Goal: Task Accomplishment & Management: Use online tool/utility

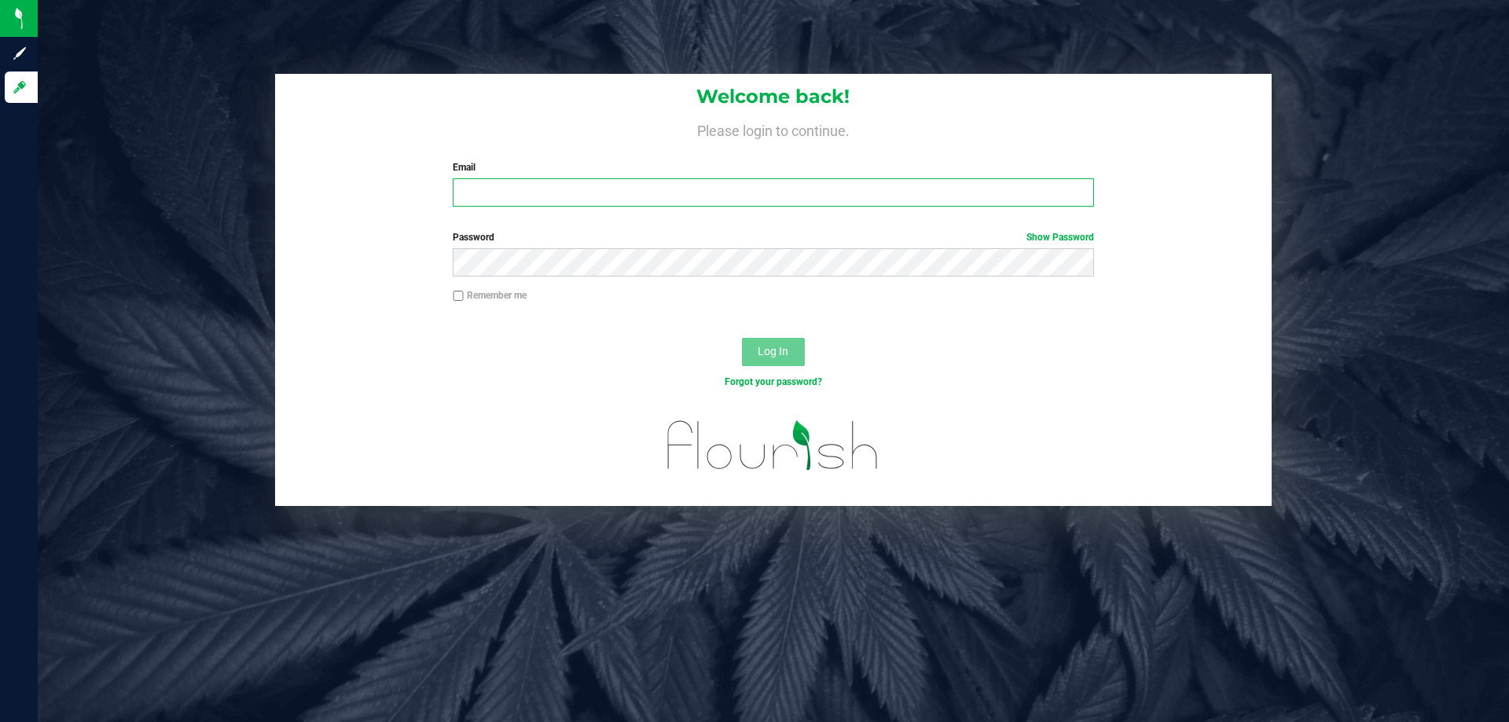
click at [513, 188] on input "Email" at bounding box center [773, 192] width 641 height 28
type input "[EMAIL_ADDRESS][DOMAIN_NAME]"
click at [742, 338] on button "Log In" at bounding box center [773, 352] width 63 height 28
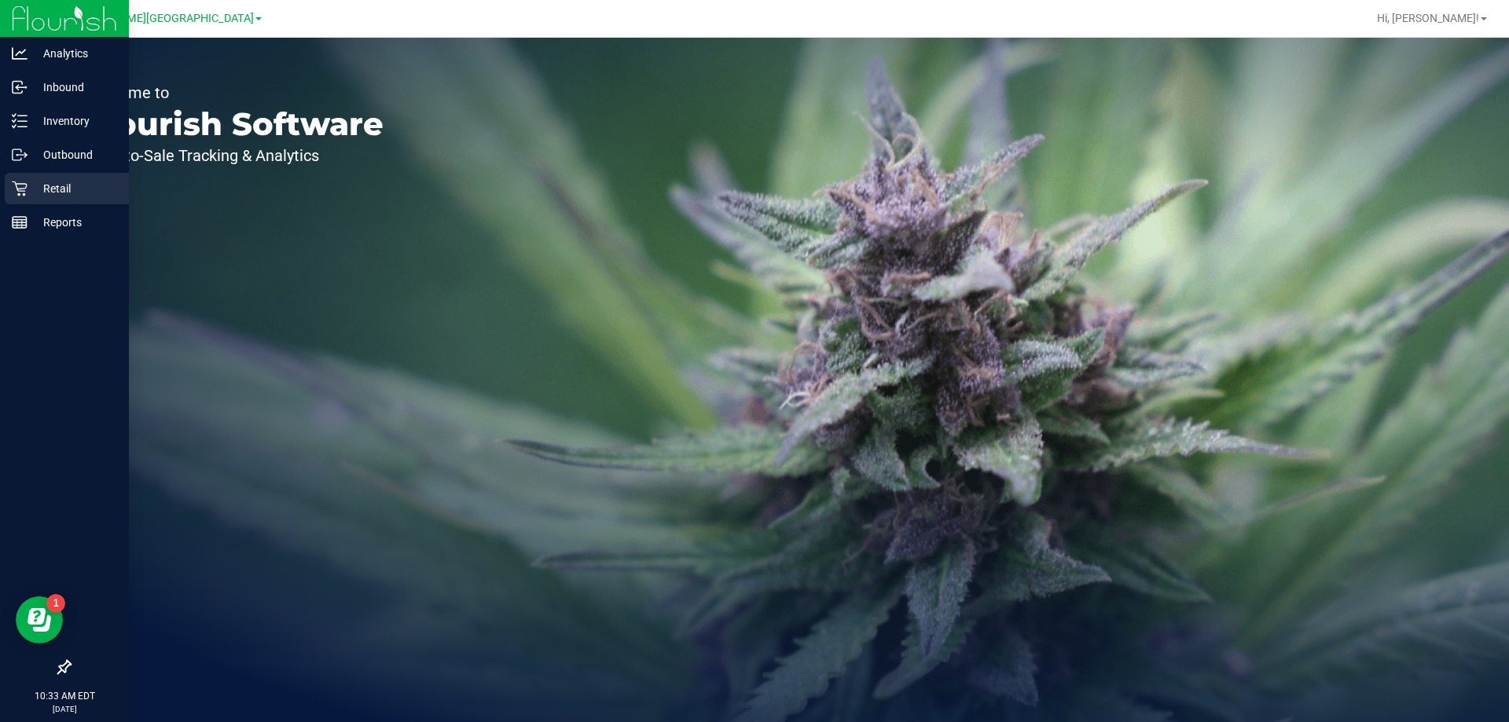
click at [69, 179] on p "Retail" at bounding box center [75, 188] width 94 height 19
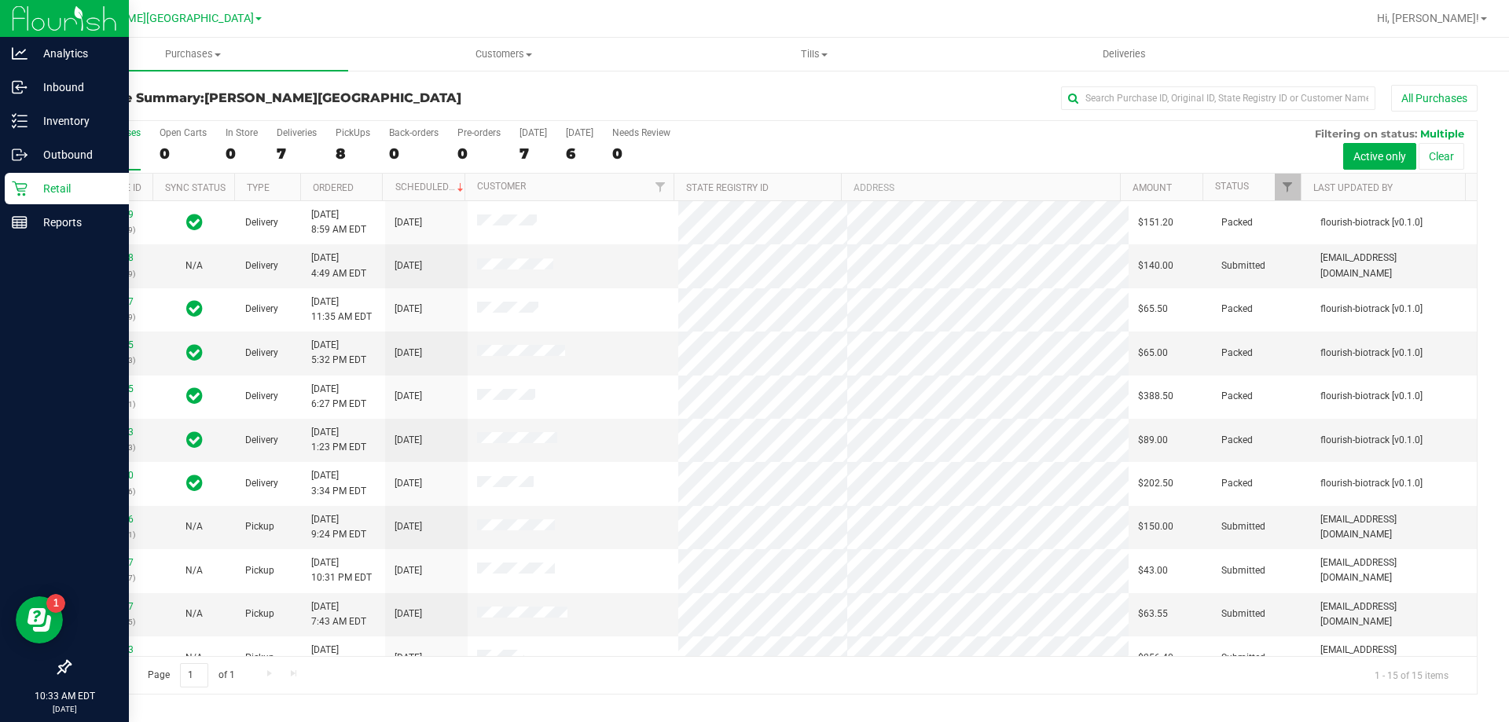
click at [66, 189] on p "Retail" at bounding box center [75, 188] width 94 height 19
click at [78, 188] on p "Retail" at bounding box center [75, 188] width 94 height 19
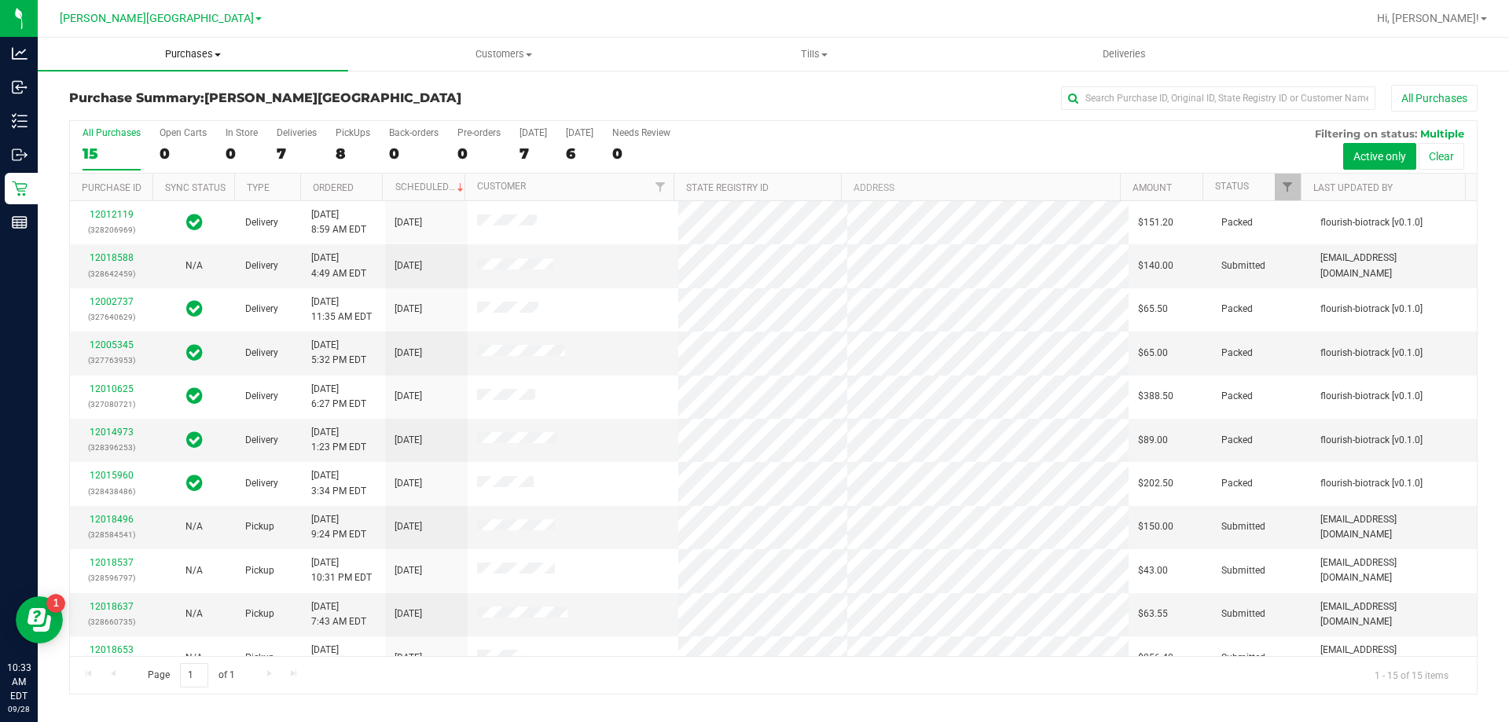
click at [200, 57] on span "Purchases" at bounding box center [193, 54] width 310 height 14
click at [149, 112] on li "Fulfillment" at bounding box center [193, 114] width 310 height 19
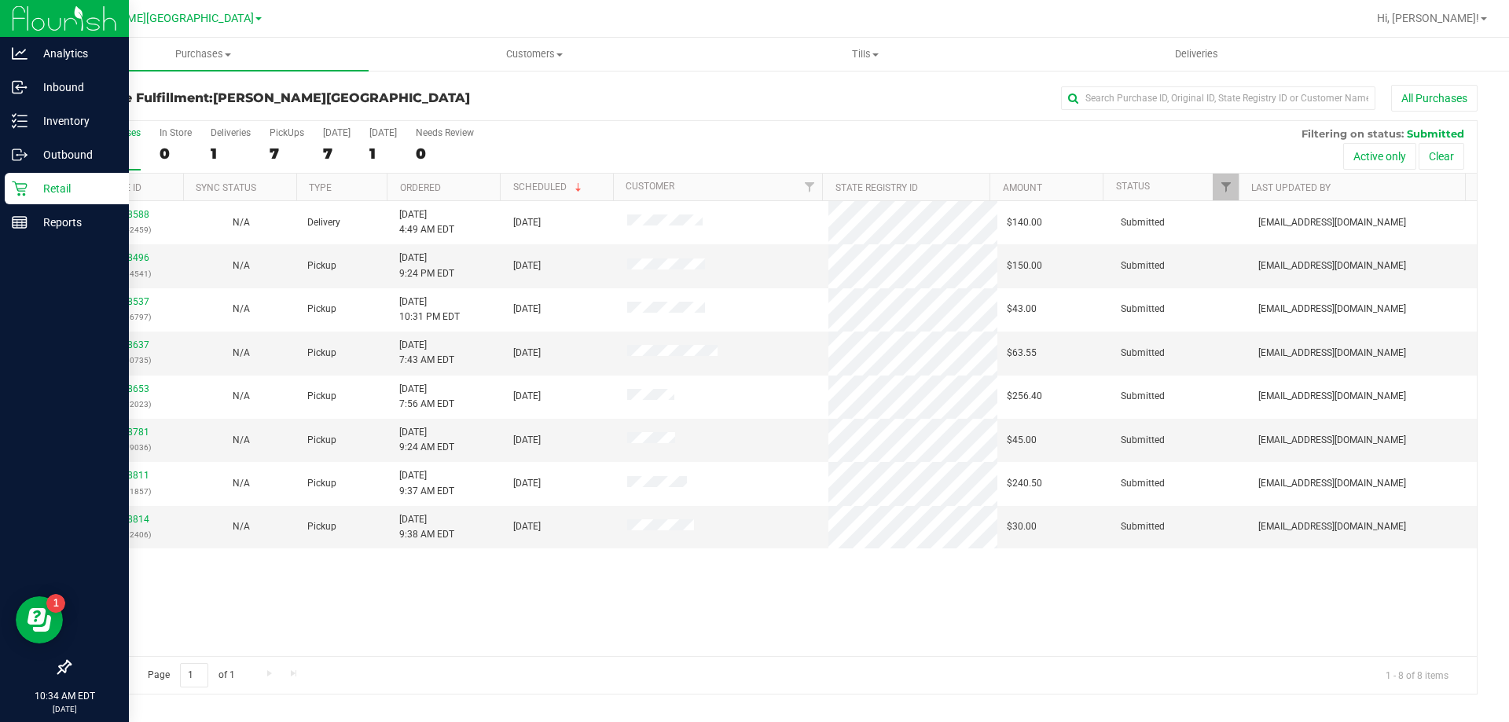
click at [45, 192] on p "Retail" at bounding box center [75, 188] width 94 height 19
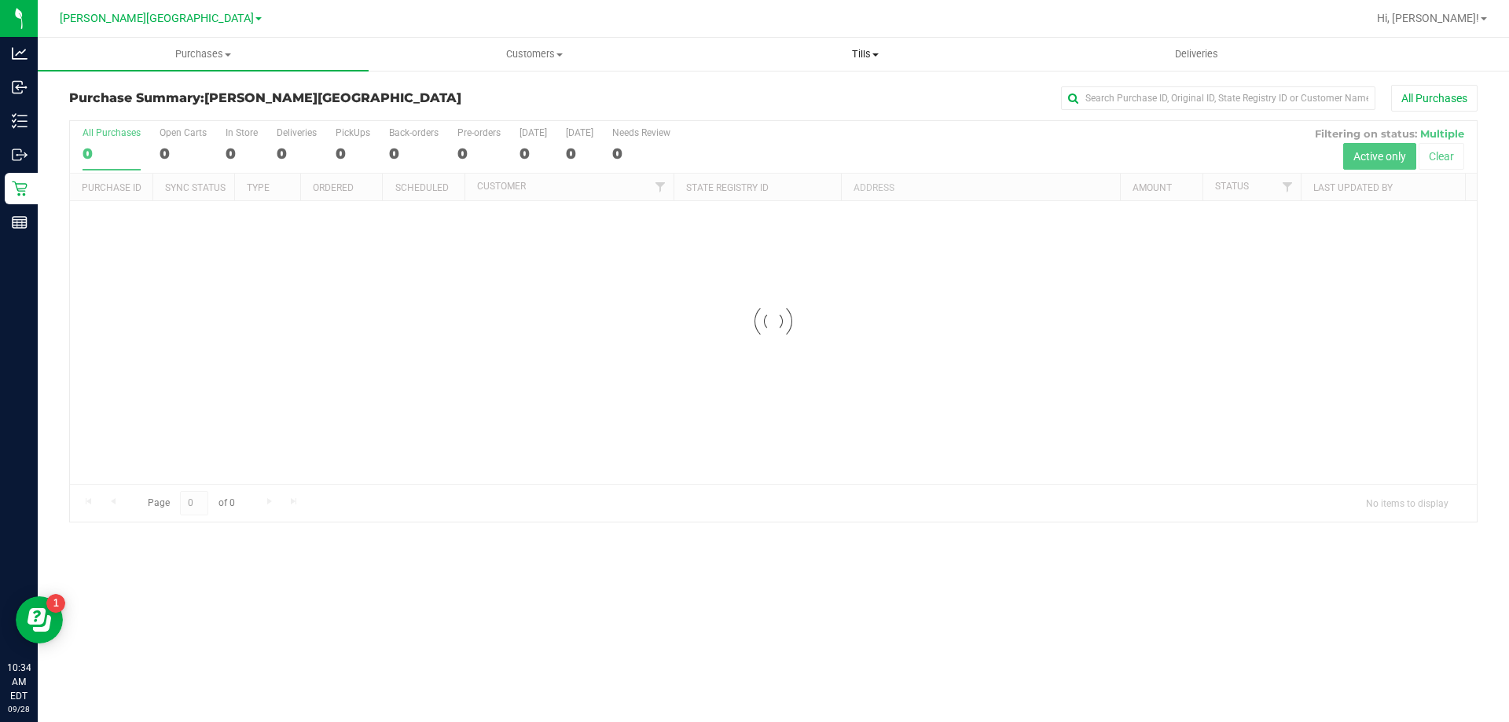
click at [863, 57] on span "Tills" at bounding box center [864, 54] width 329 height 14
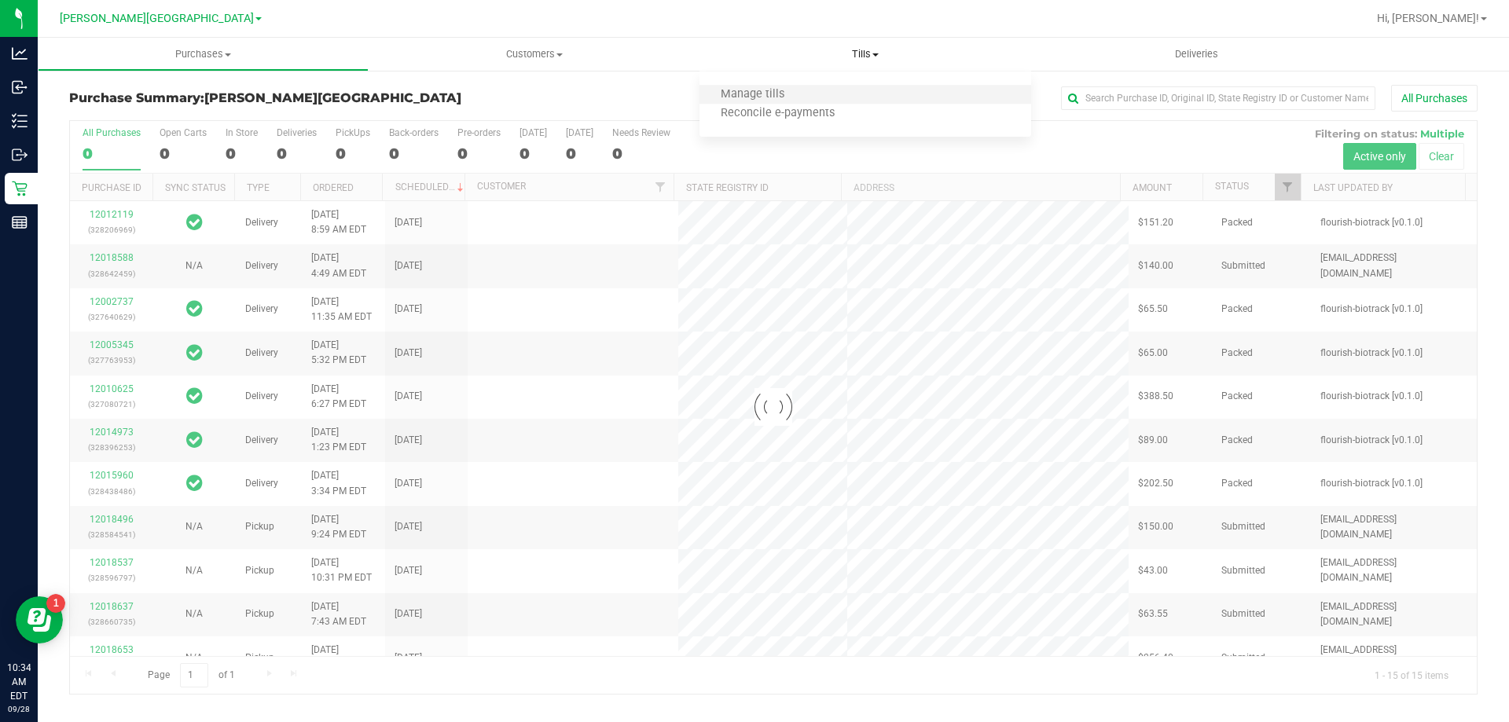
click at [807, 97] on li "Manage tills" at bounding box center [864, 95] width 331 height 19
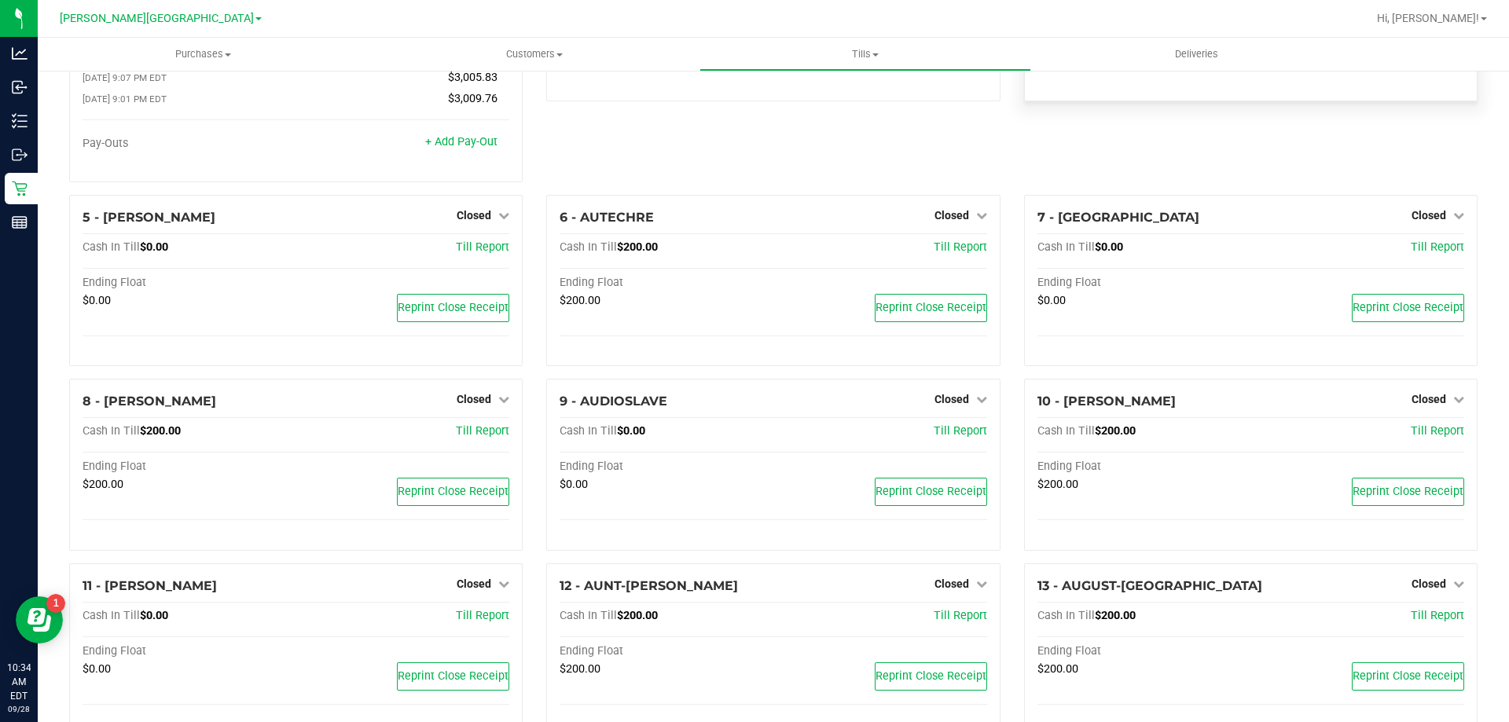
scroll to position [157, 0]
click at [935, 218] on span "Closed" at bounding box center [951, 213] width 35 height 13
click at [939, 250] on link "Open Till" at bounding box center [952, 246] width 42 height 13
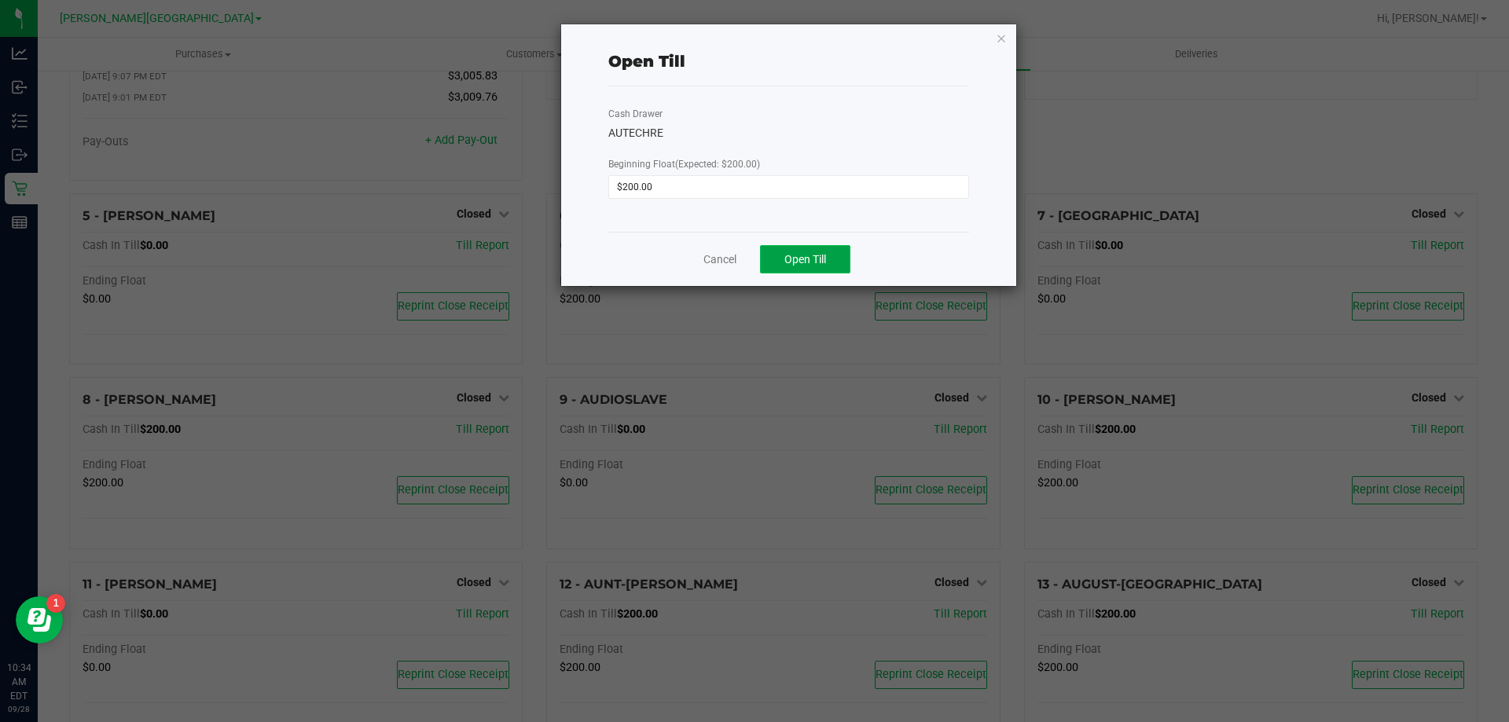
click at [808, 263] on span "Open Till" at bounding box center [805, 259] width 42 height 13
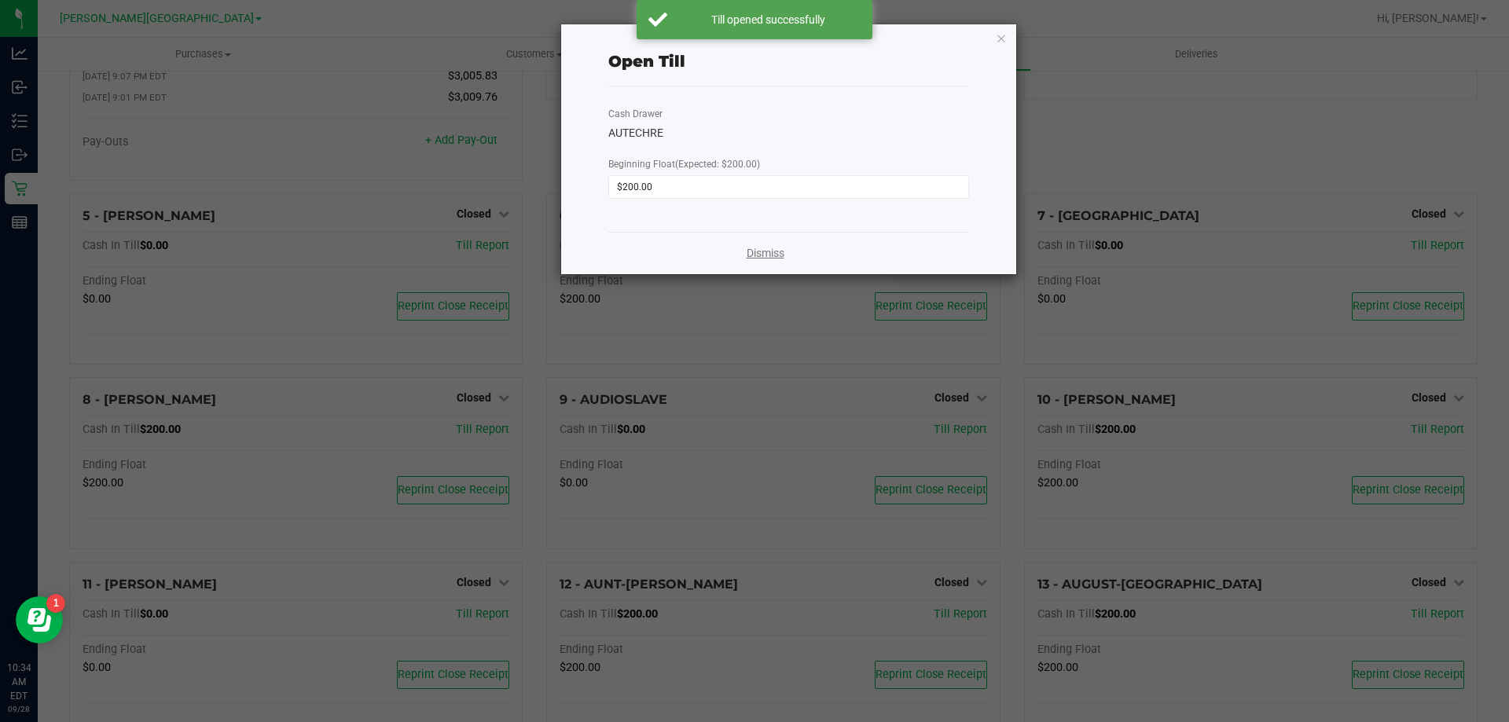
click at [779, 251] on link "Dismiss" at bounding box center [766, 253] width 38 height 17
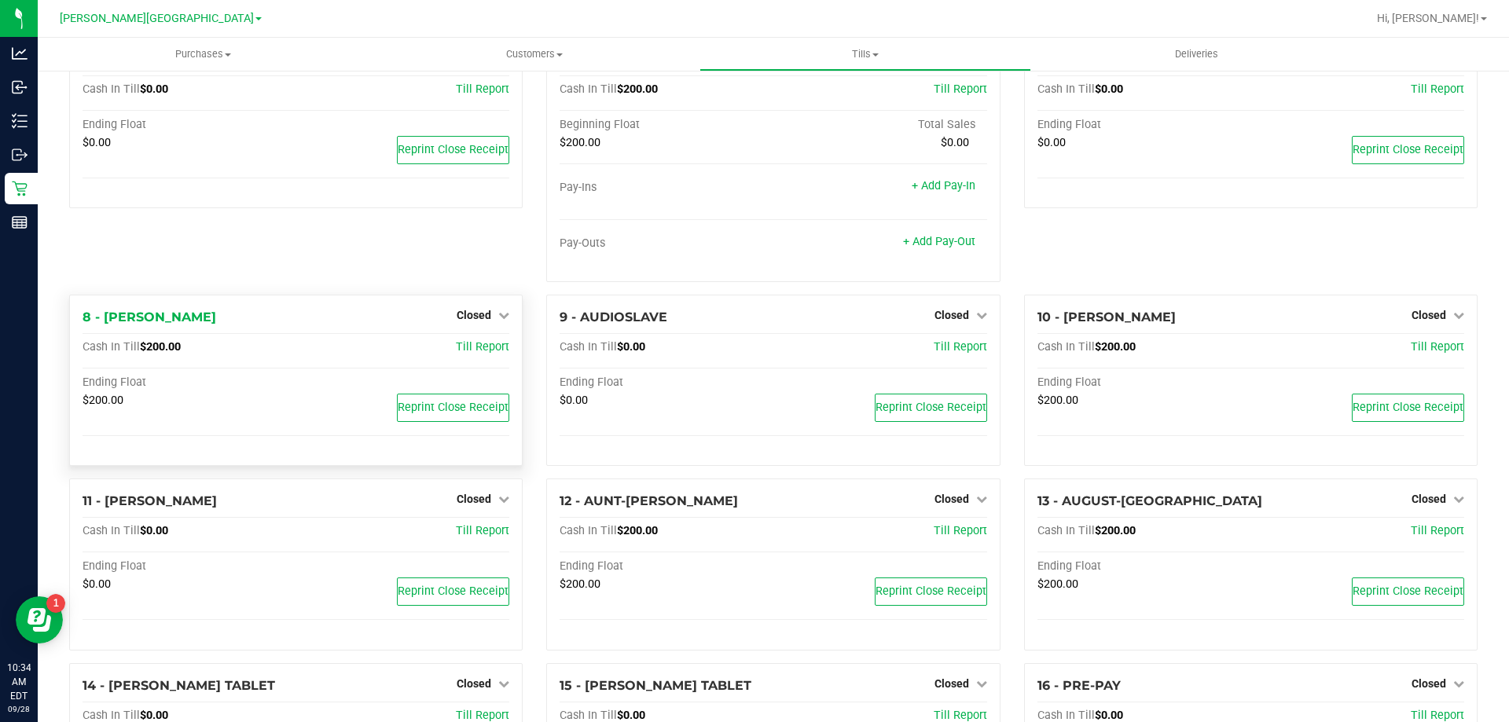
scroll to position [314, 0]
click at [476, 318] on span "Closed" at bounding box center [474, 314] width 35 height 13
click at [479, 352] on link "Open Till" at bounding box center [474, 346] width 42 height 13
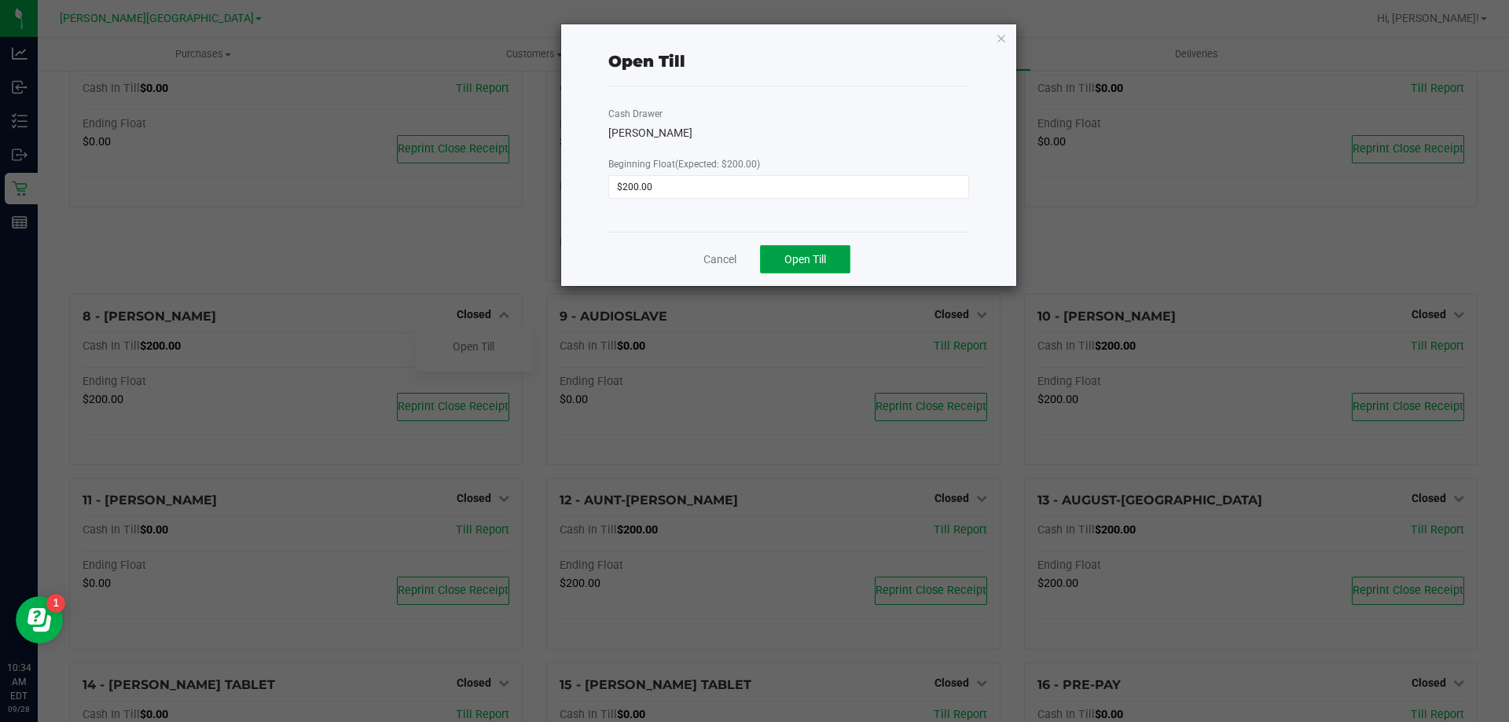
click at [796, 254] on span "Open Till" at bounding box center [805, 259] width 42 height 13
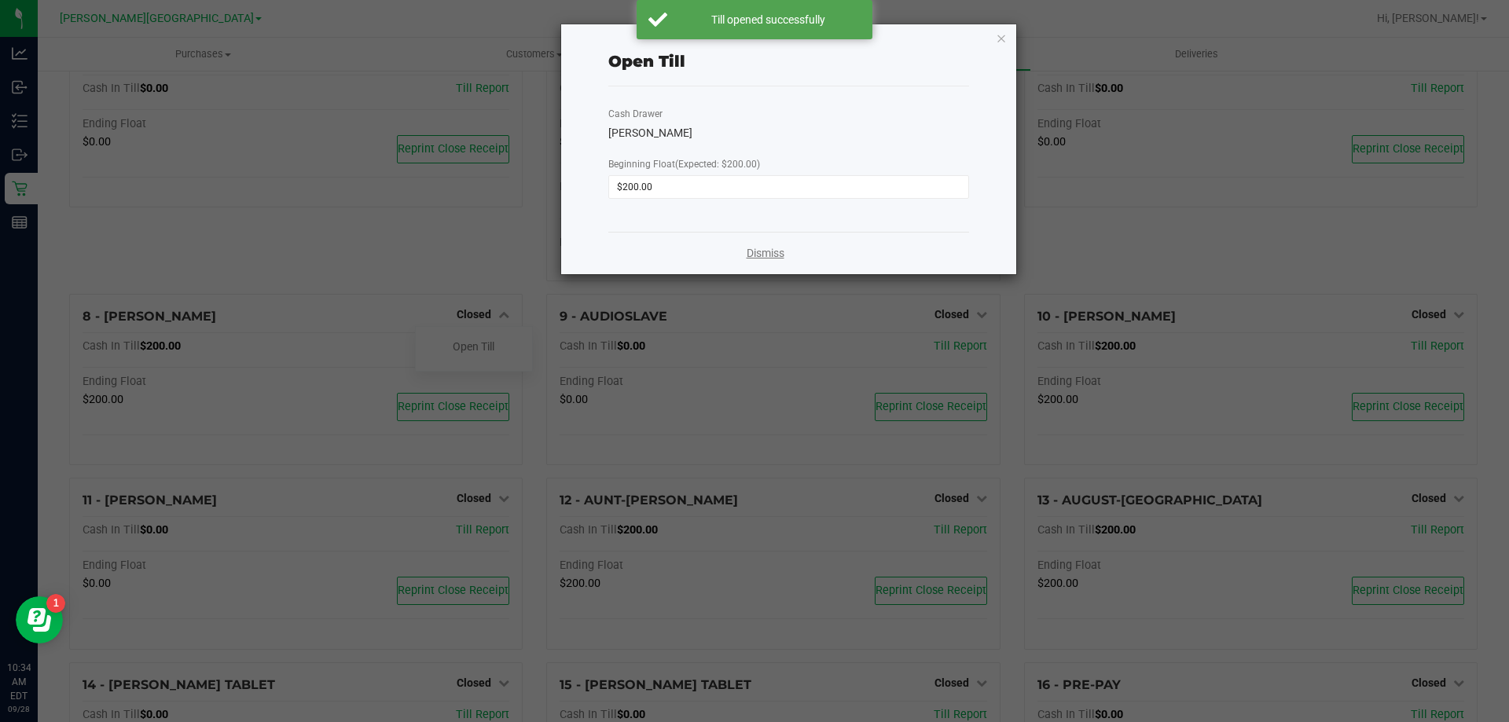
click at [757, 250] on link "Dismiss" at bounding box center [766, 253] width 38 height 17
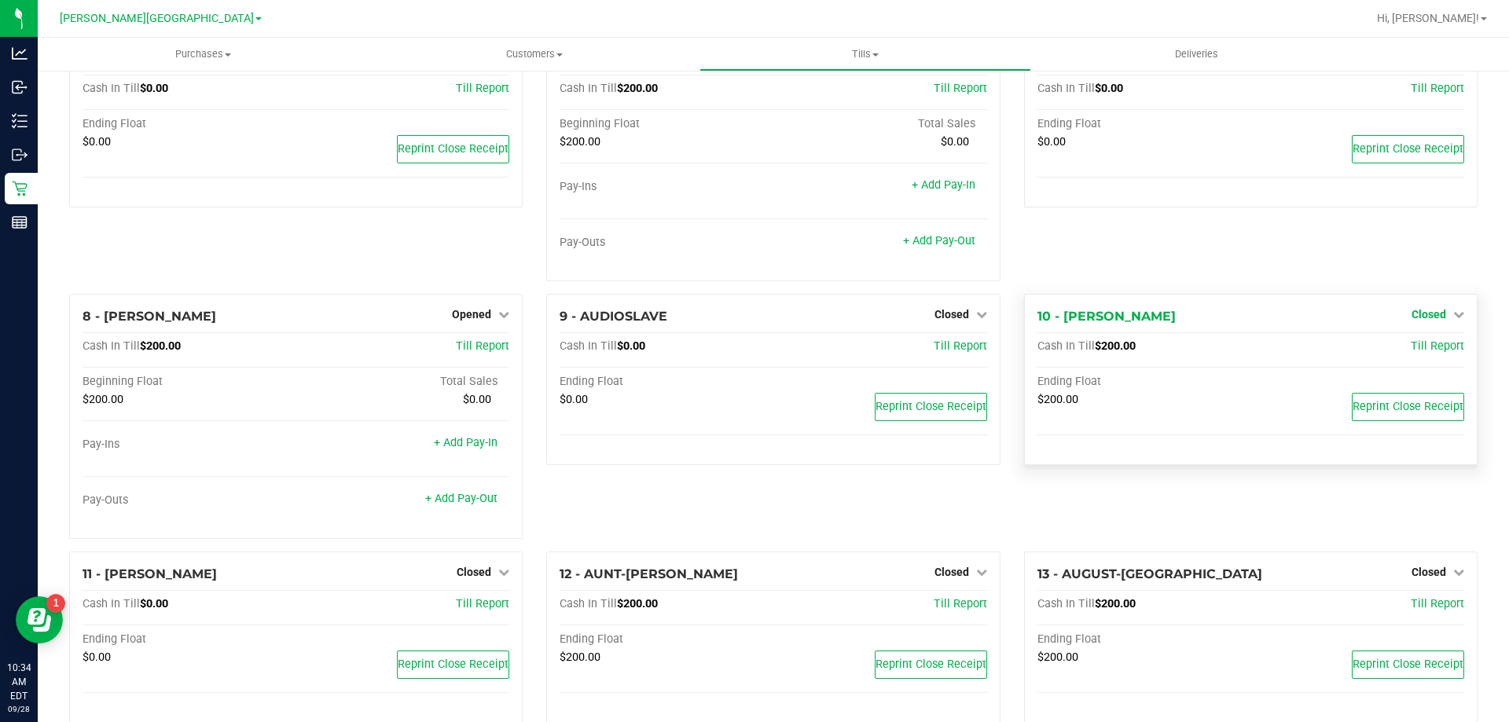
click at [1439, 314] on link "Closed" at bounding box center [1438, 314] width 53 height 13
click at [1412, 353] on link "Open Till" at bounding box center [1429, 346] width 42 height 13
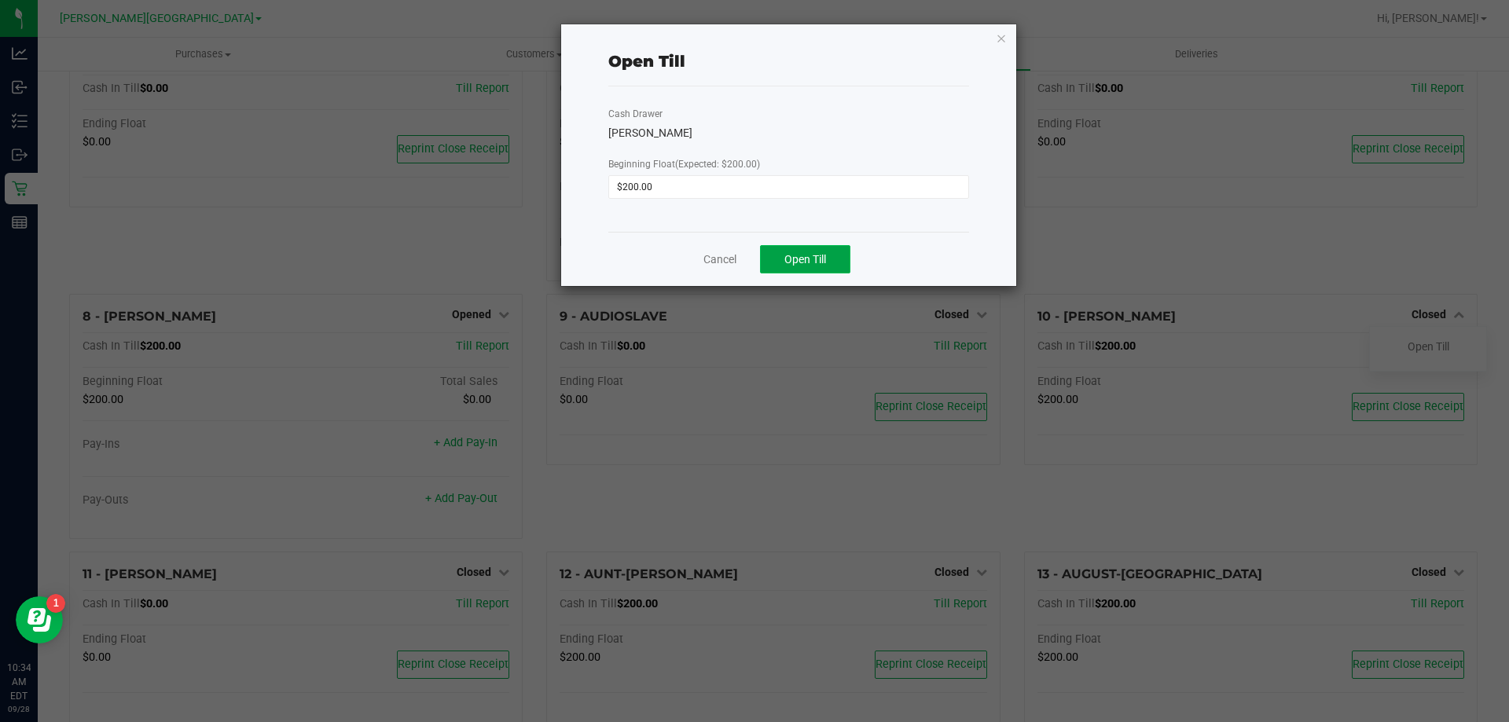
click at [804, 259] on span "Open Till" at bounding box center [805, 259] width 42 height 13
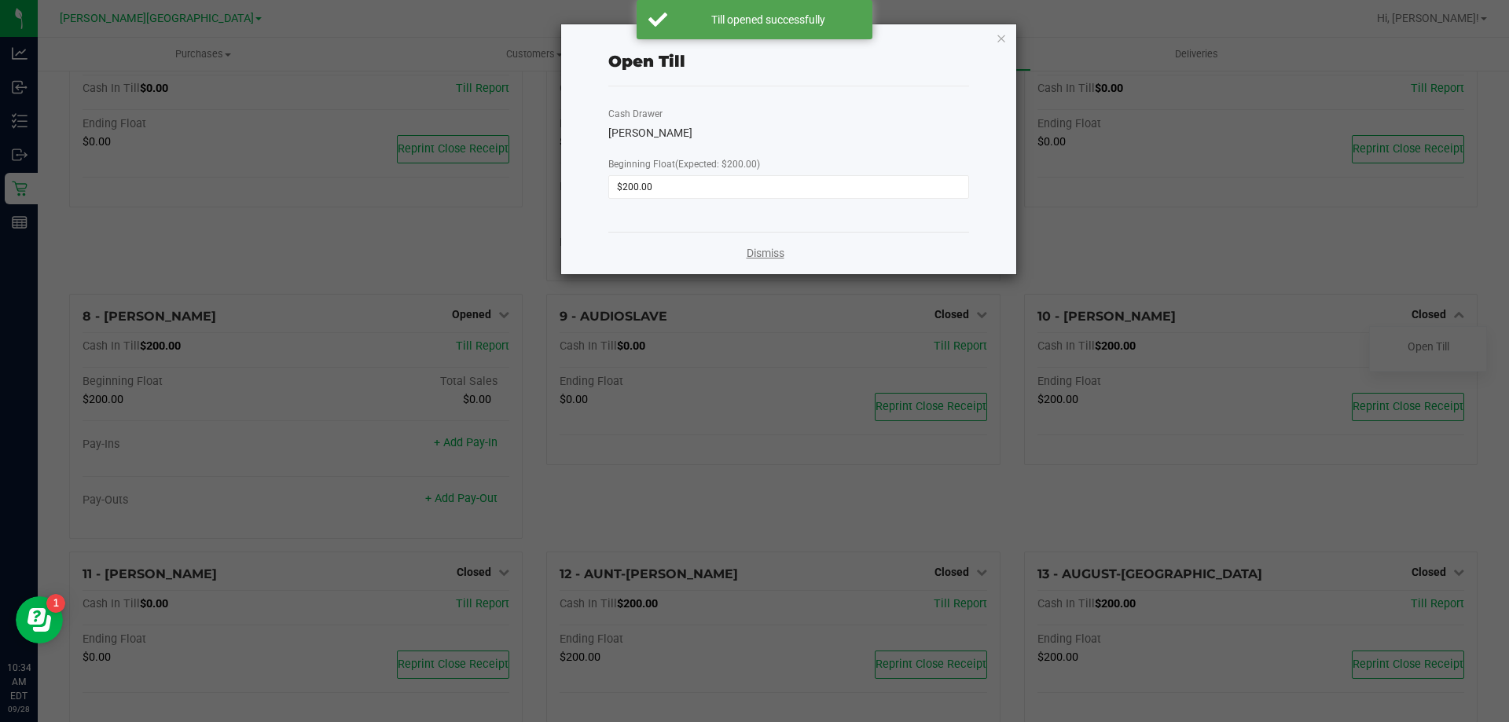
click at [775, 255] on link "Dismiss" at bounding box center [766, 253] width 38 height 17
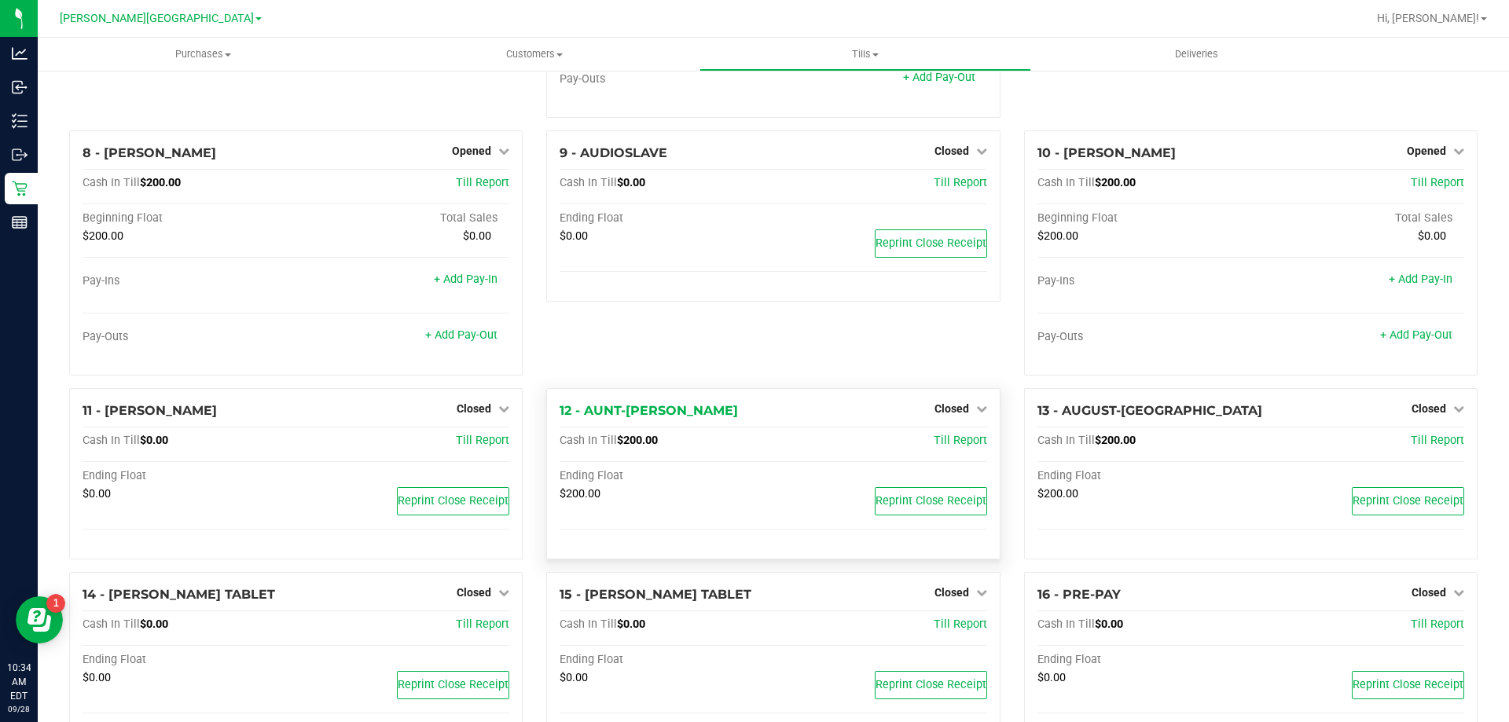
scroll to position [550, 0]
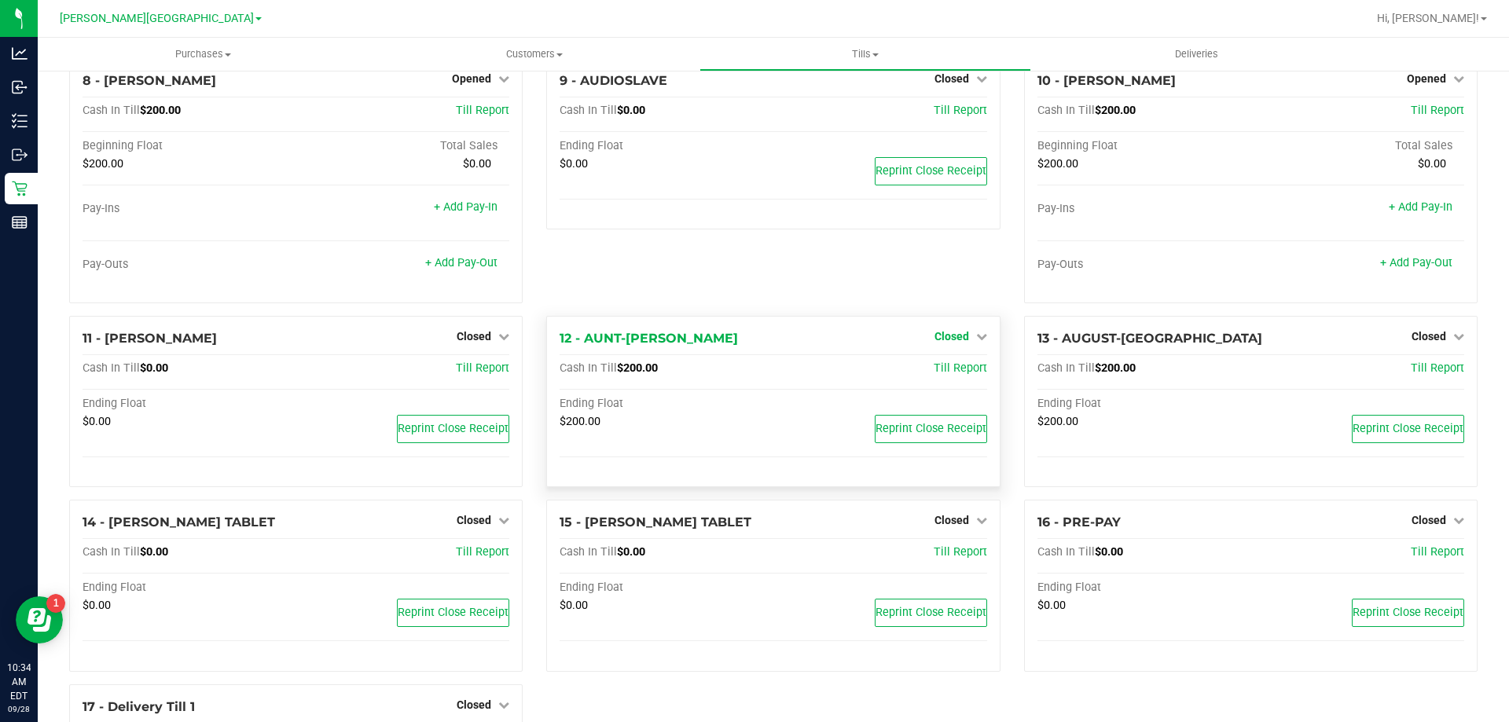
click at [938, 337] on span "Closed" at bounding box center [951, 336] width 35 height 13
click at [942, 374] on link "Open Till" at bounding box center [952, 368] width 42 height 13
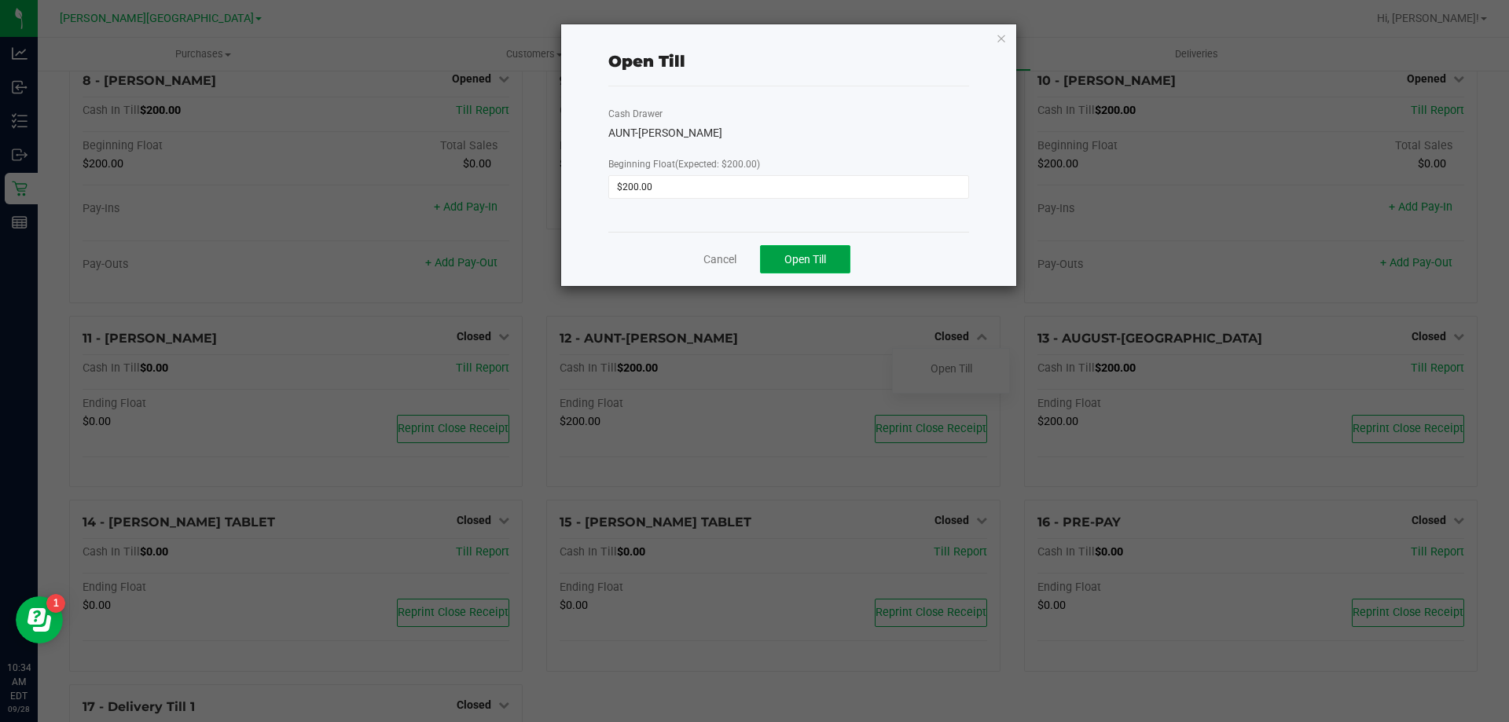
click at [795, 263] on span "Open Till" at bounding box center [805, 259] width 42 height 13
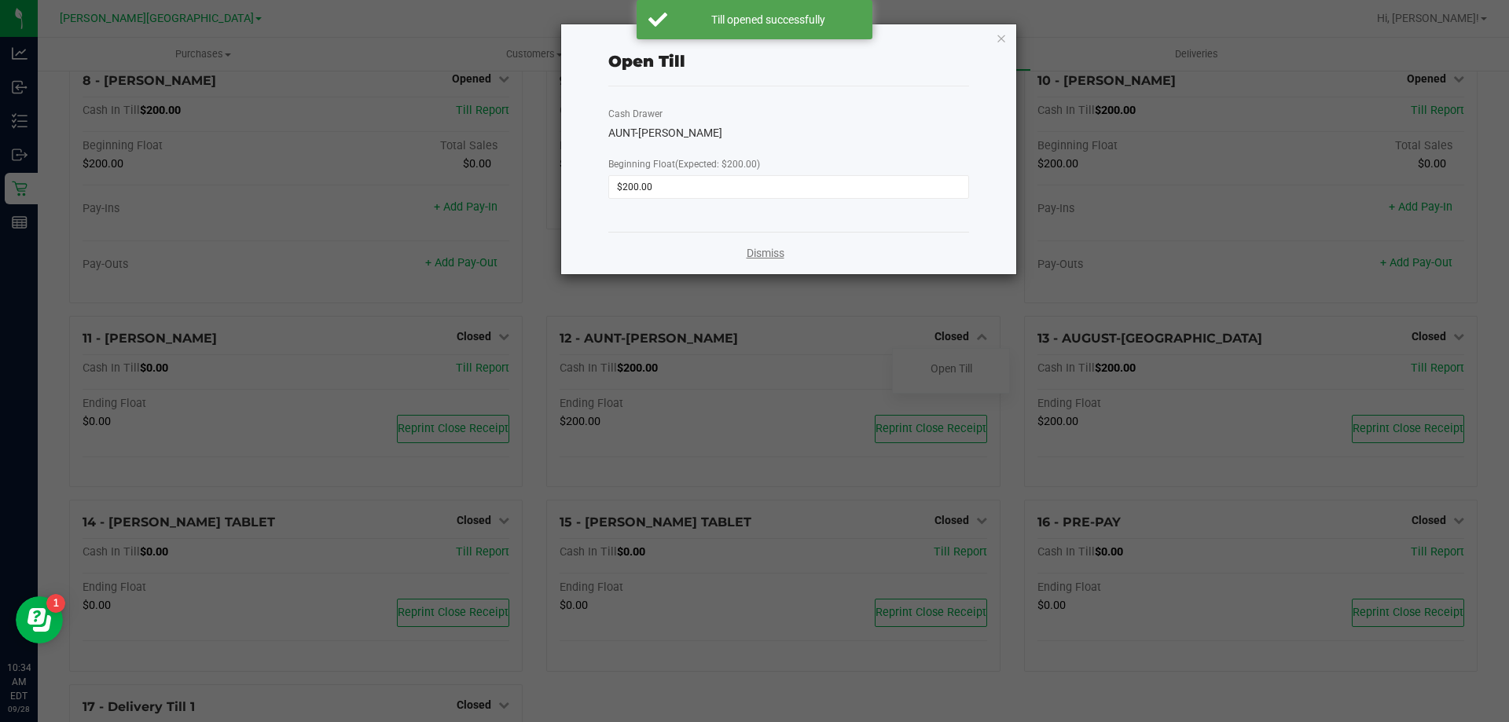
click at [764, 259] on link "Dismiss" at bounding box center [766, 253] width 38 height 17
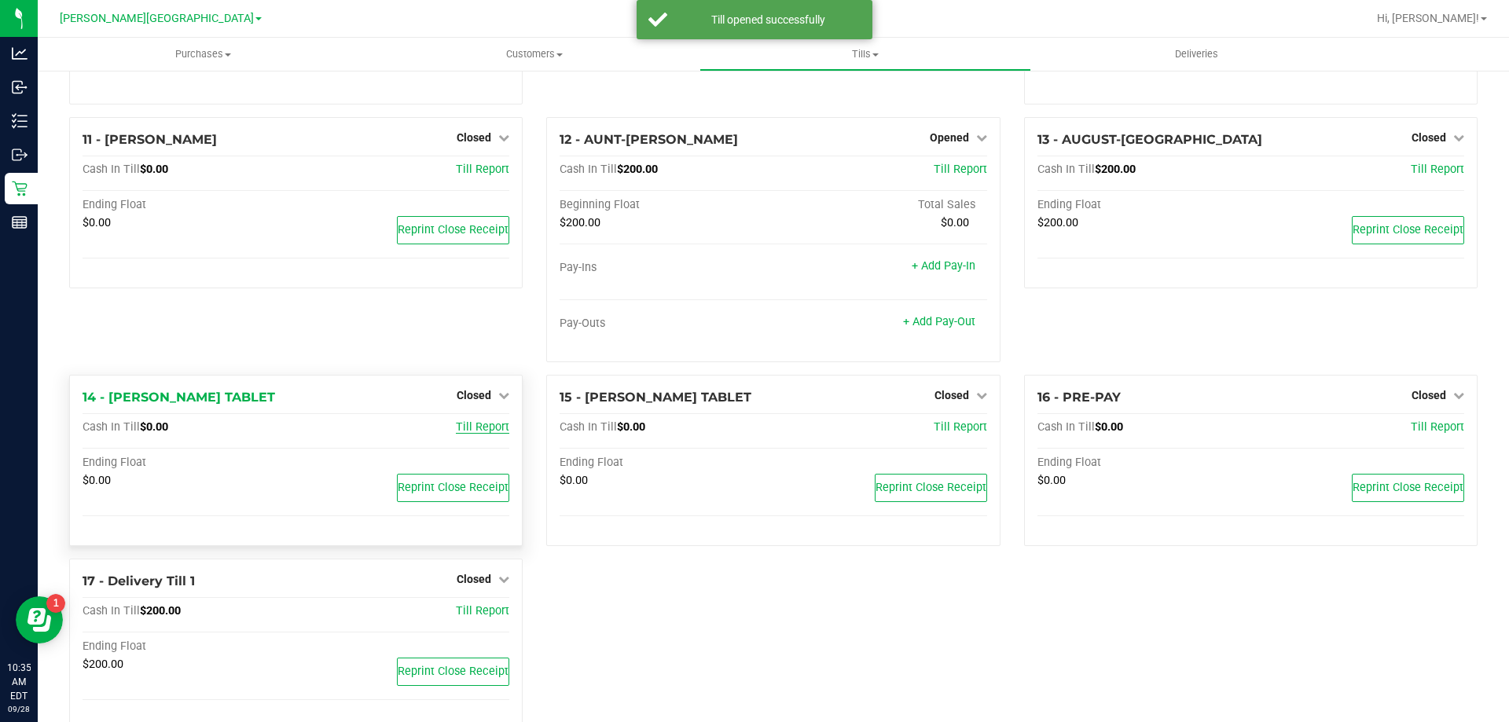
scroll to position [789, 0]
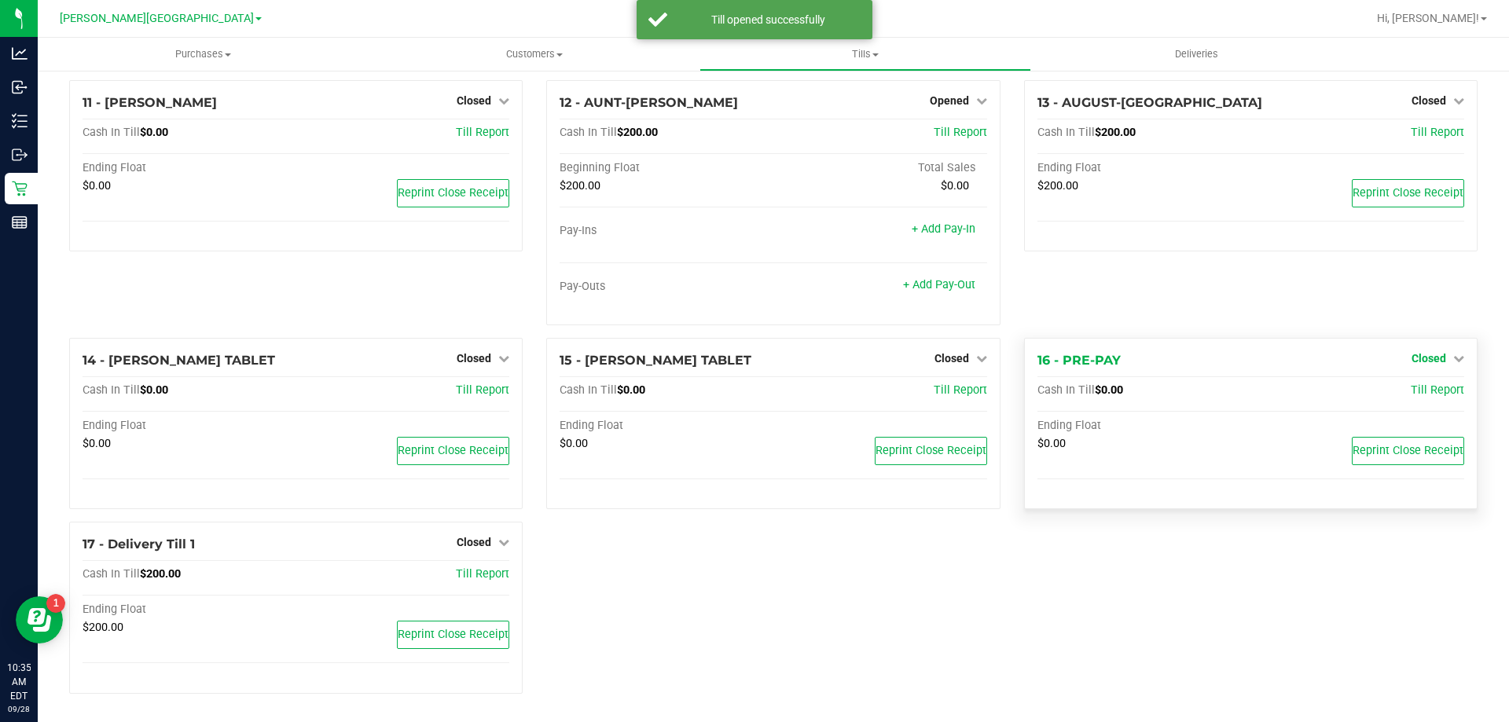
click at [1417, 361] on span "Closed" at bounding box center [1429, 358] width 35 height 13
click at [1419, 391] on link "Open Till" at bounding box center [1429, 390] width 42 height 13
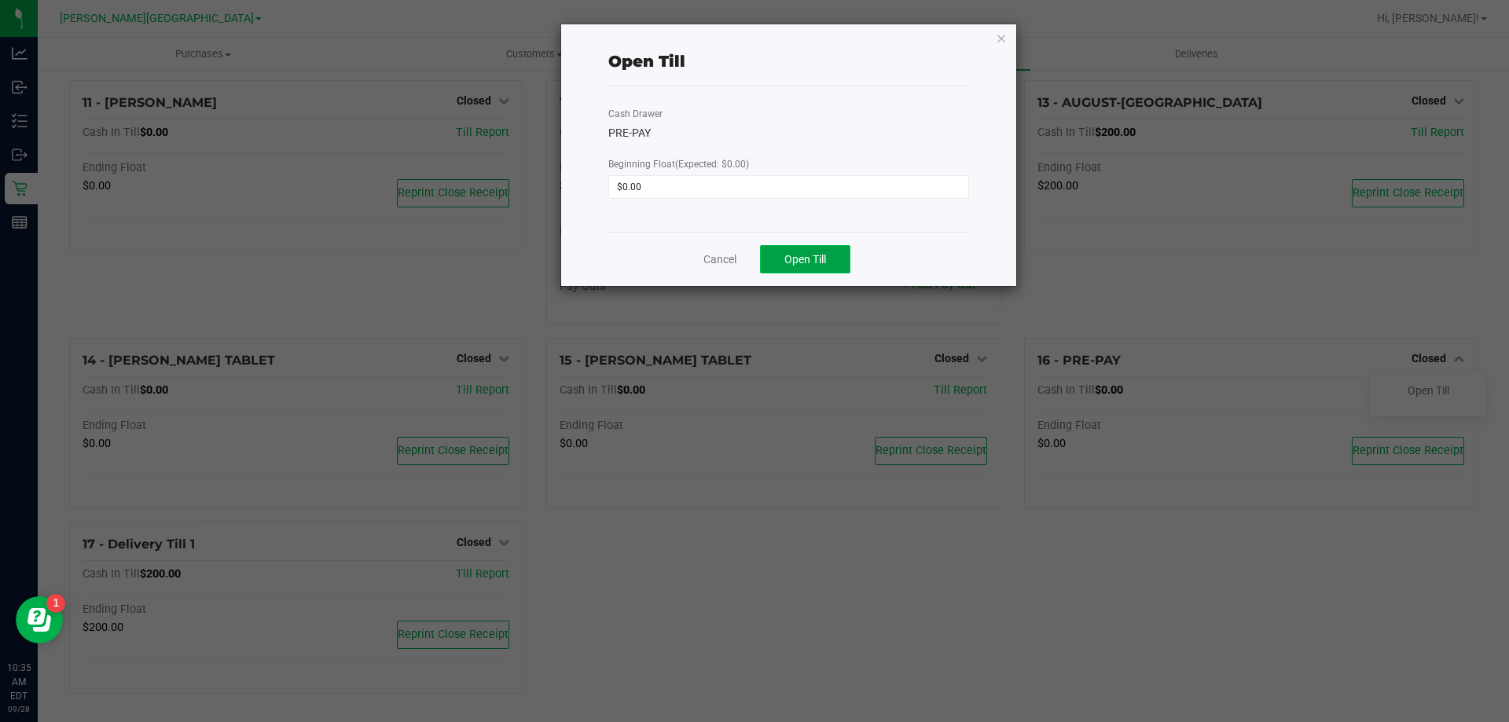
click at [824, 267] on button "Open Till" at bounding box center [805, 259] width 90 height 28
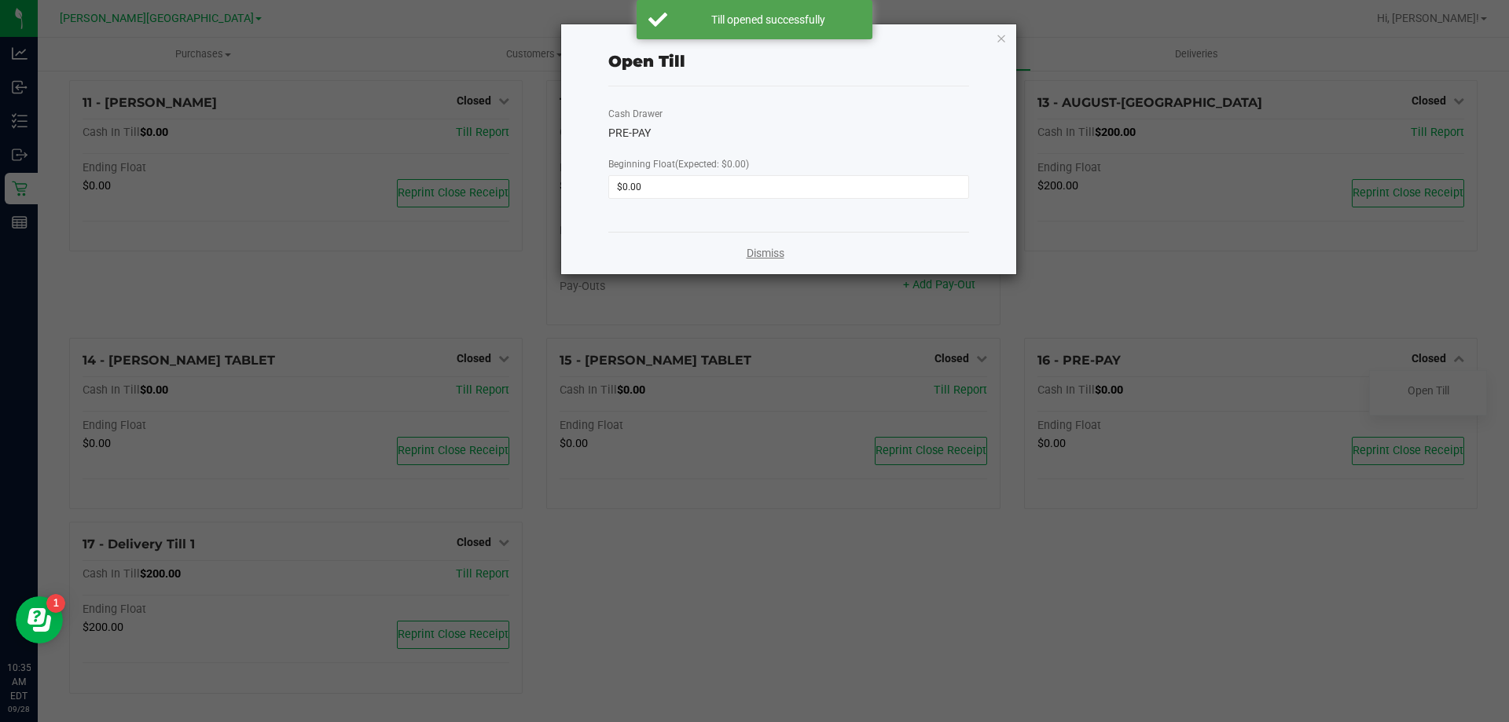
click at [771, 258] on link "Dismiss" at bounding box center [766, 253] width 38 height 17
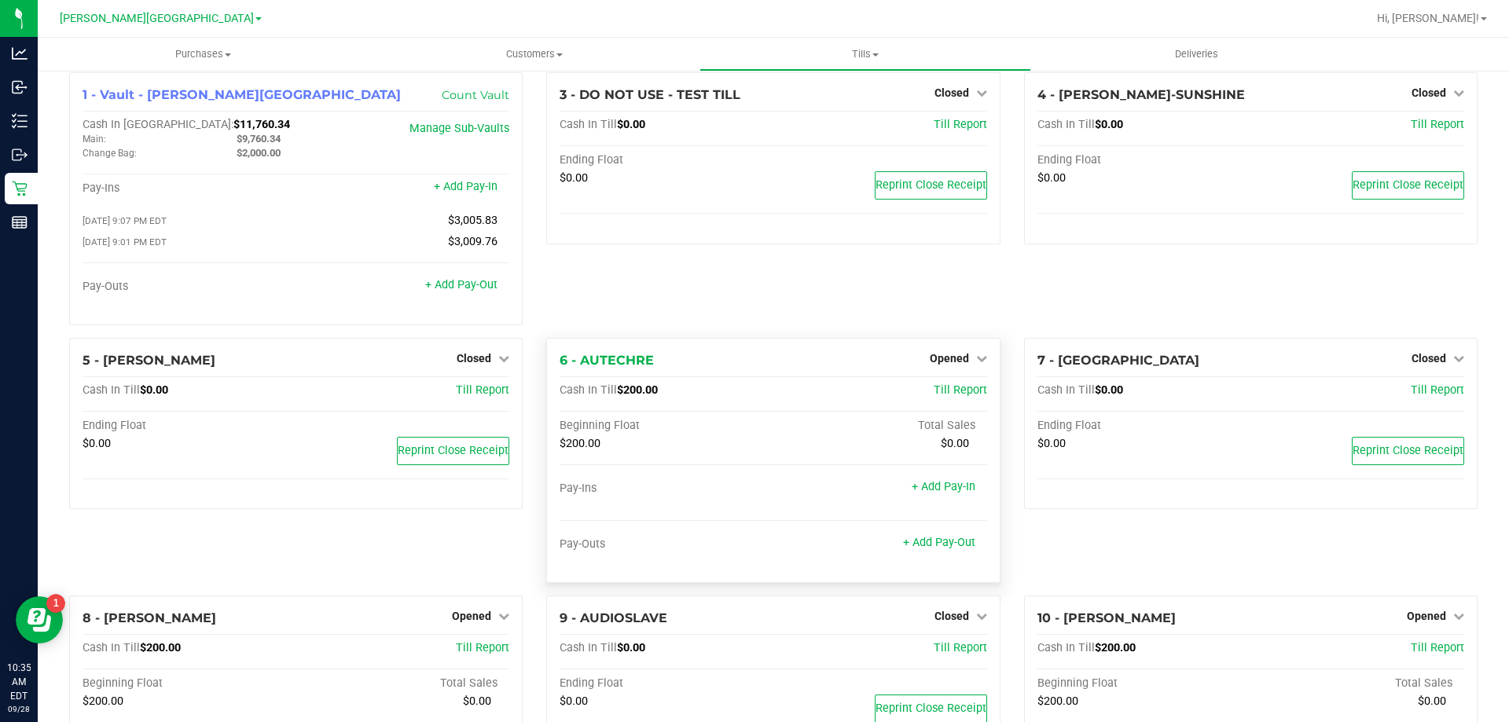
scroll to position [0, 0]
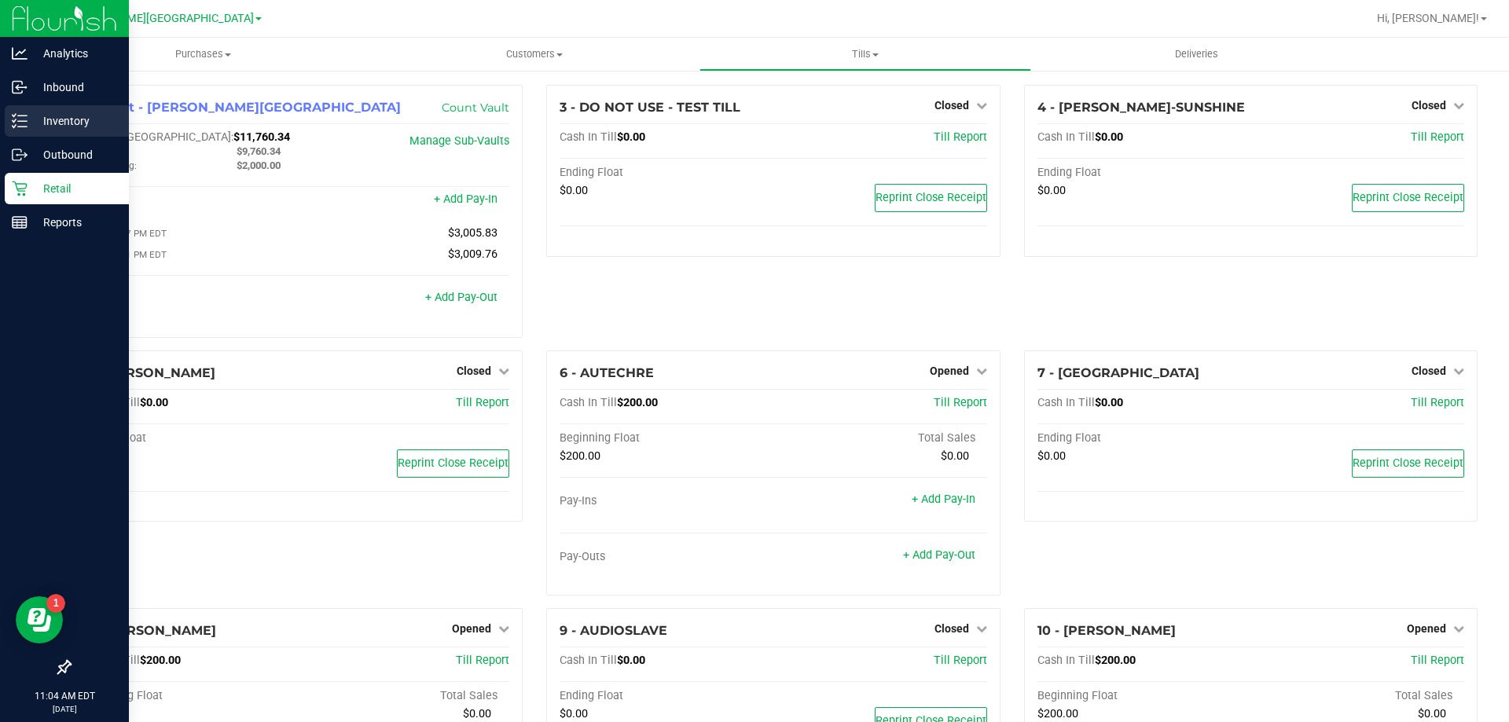
click at [20, 124] on icon at bounding box center [20, 121] width 16 height 16
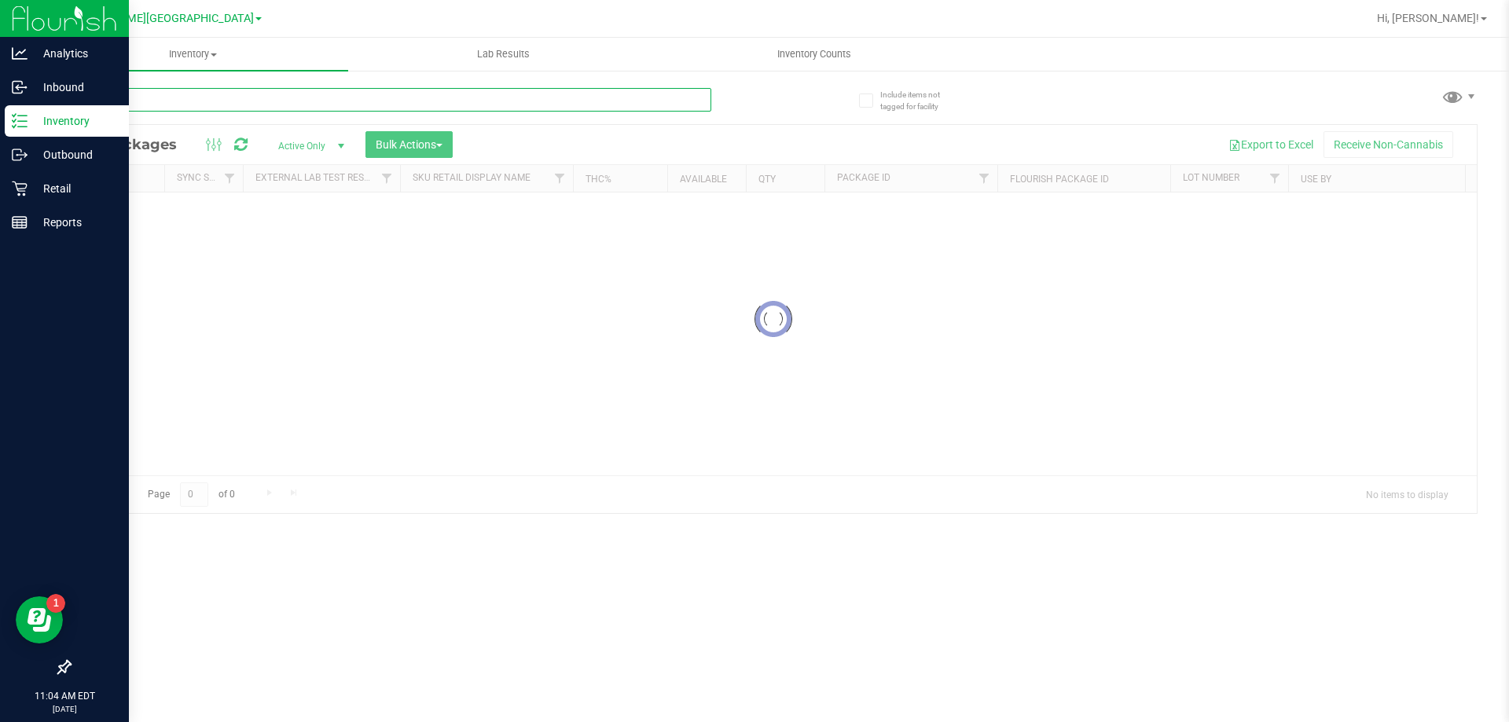
click at [207, 96] on input "text" at bounding box center [390, 100] width 642 height 24
click at [185, 102] on input "text" at bounding box center [390, 100] width 642 height 24
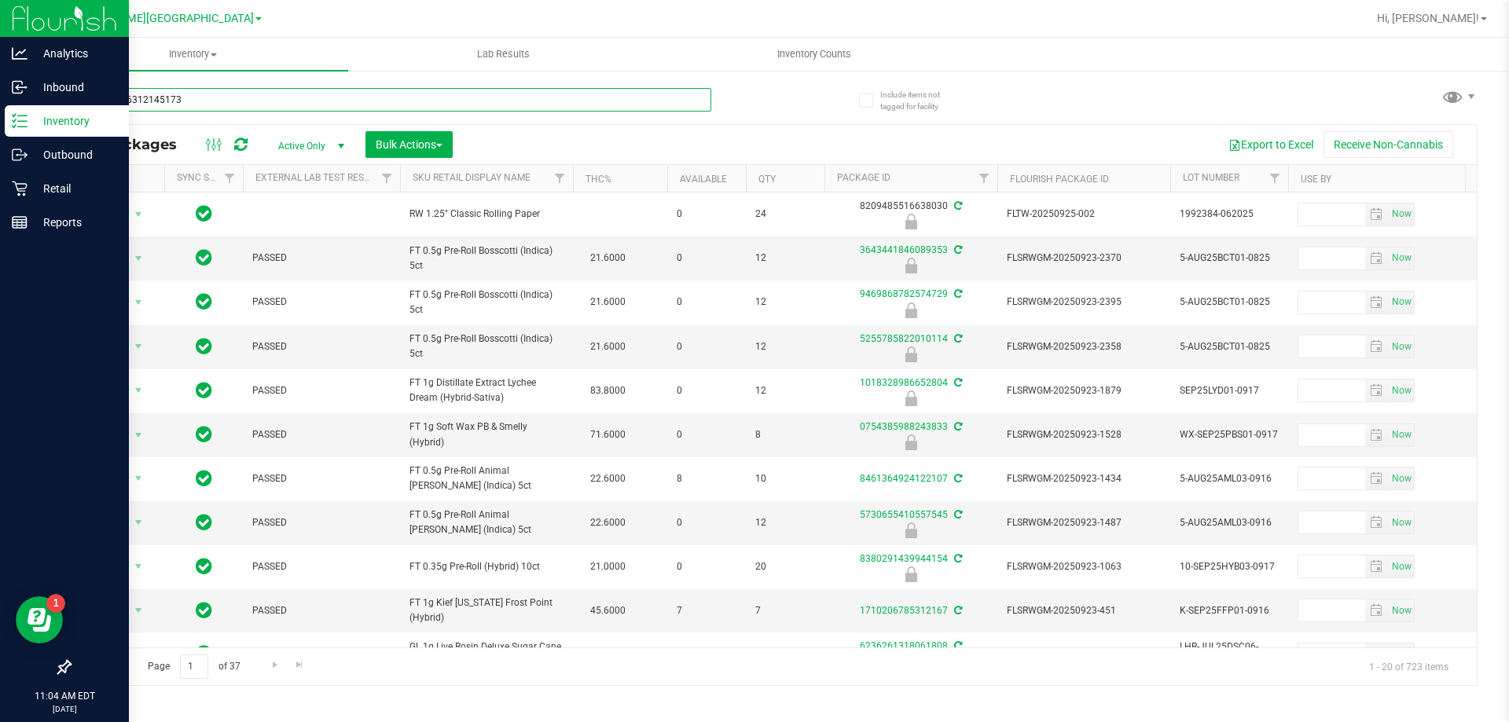
type input "3772576312145173"
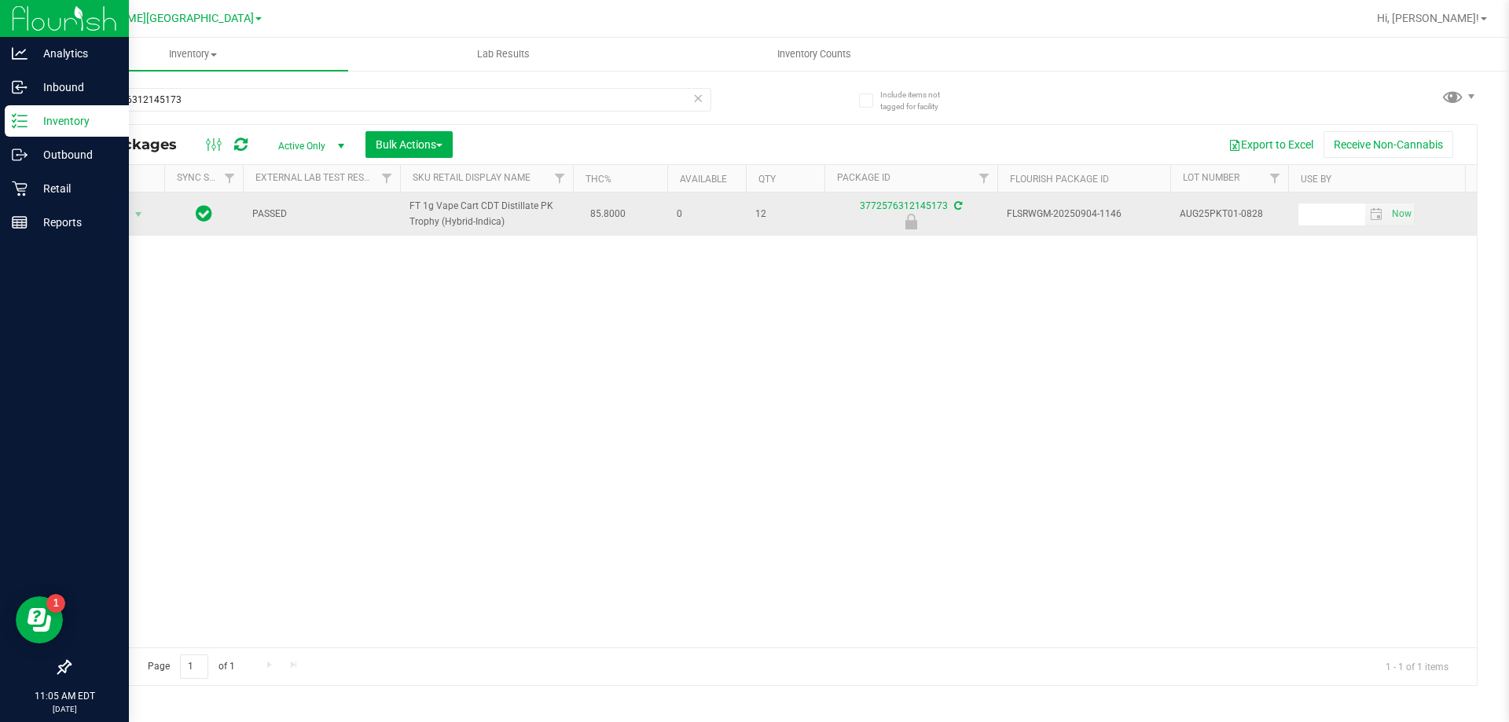
click at [114, 214] on span "Action" at bounding box center [107, 215] width 42 height 22
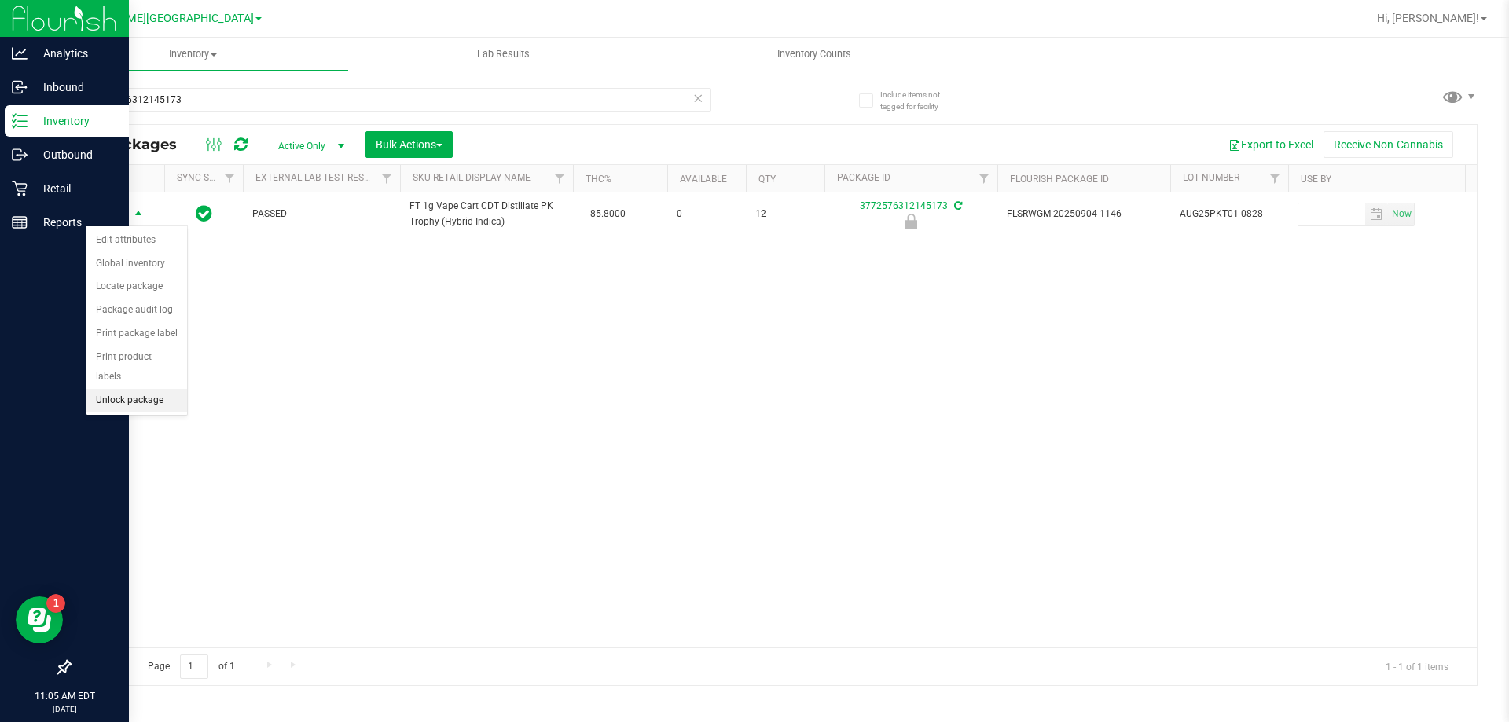
click at [132, 389] on li "Unlock package" at bounding box center [136, 401] width 101 height 24
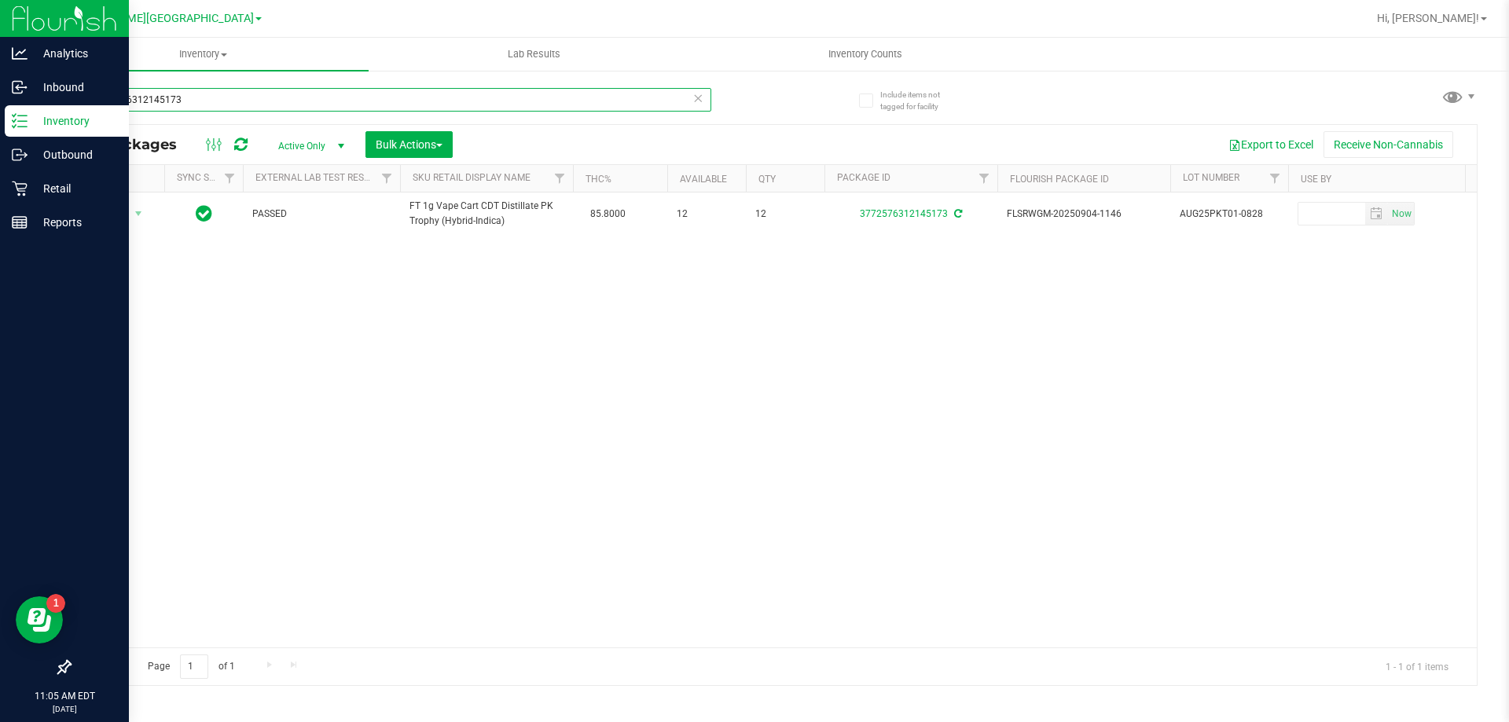
click at [214, 99] on input "3772576312145173" at bounding box center [390, 100] width 642 height 24
type input "3"
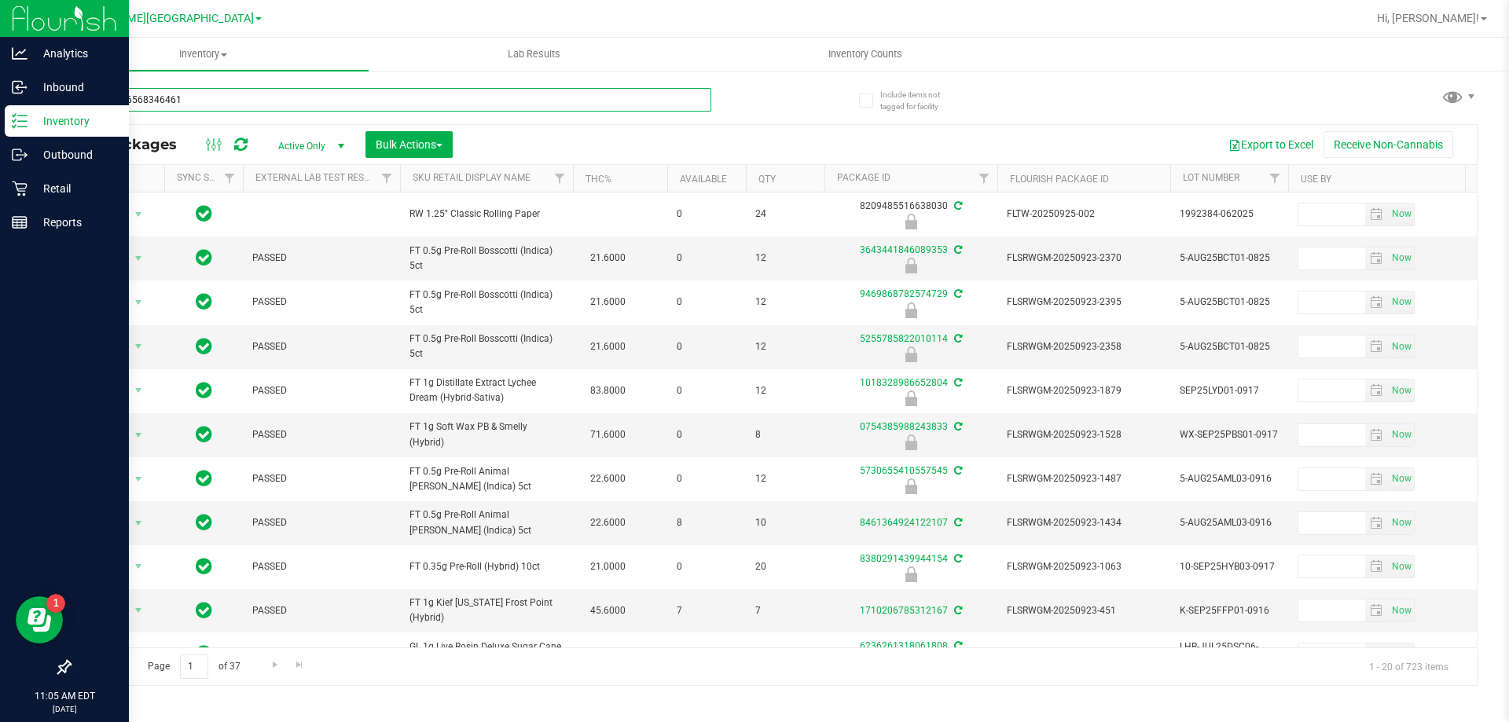
type input "5559566568346461"
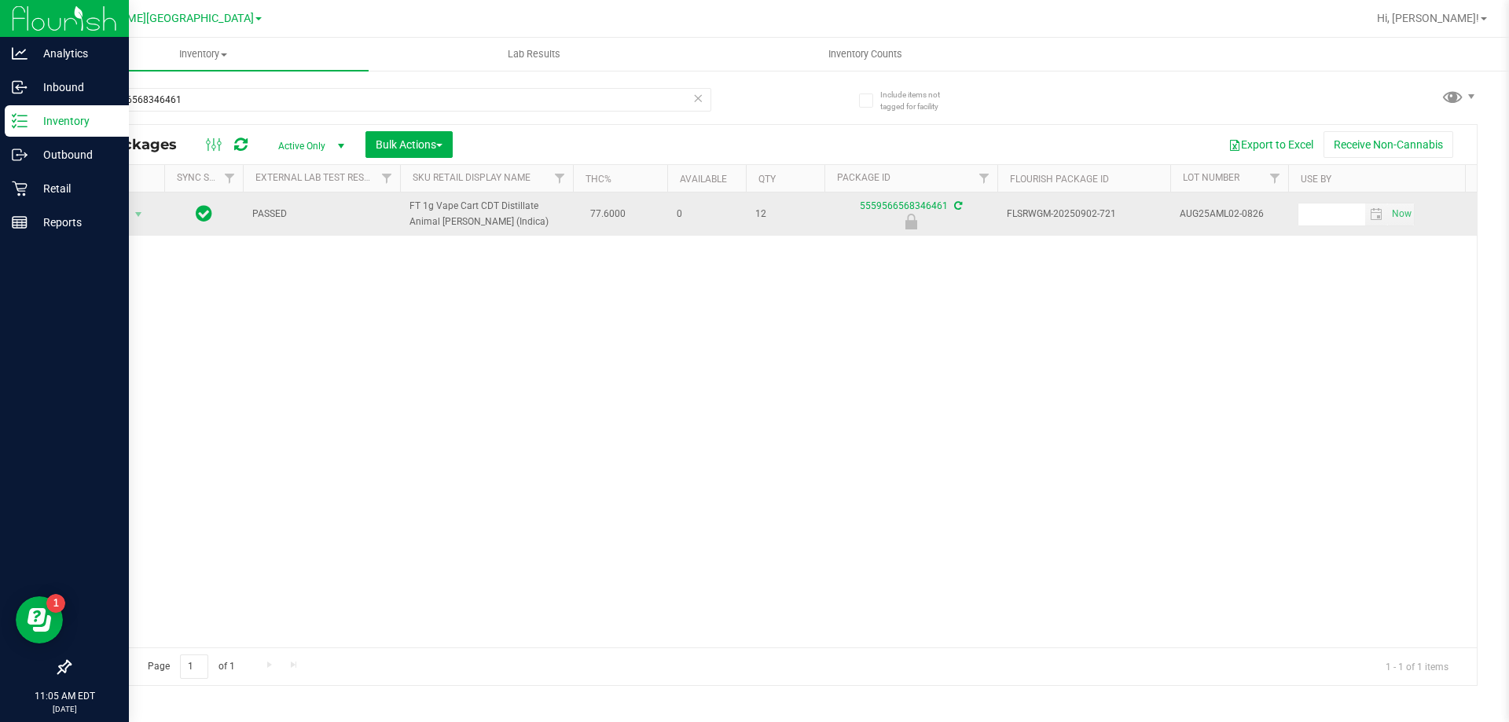
click at [113, 217] on span "Action" at bounding box center [107, 215] width 42 height 22
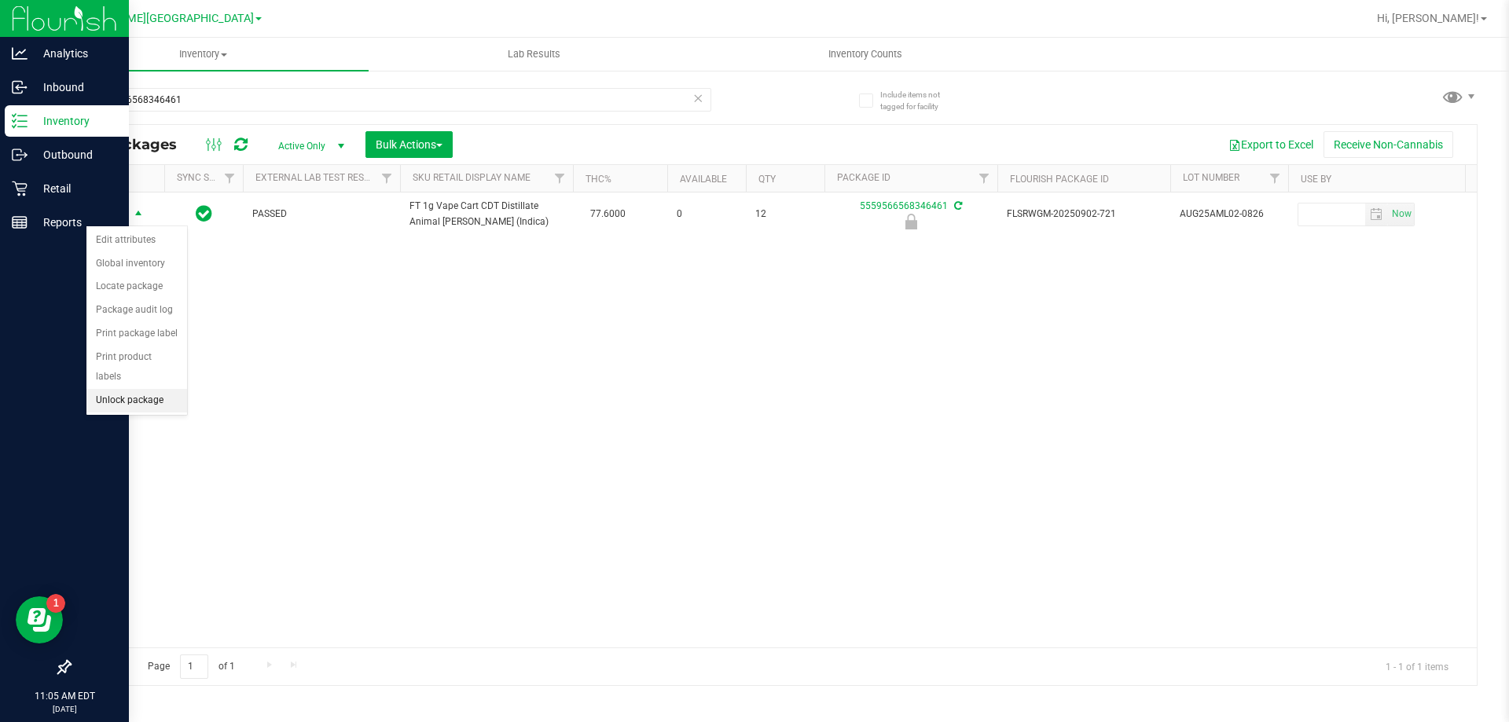
click at [116, 389] on li "Unlock package" at bounding box center [136, 401] width 101 height 24
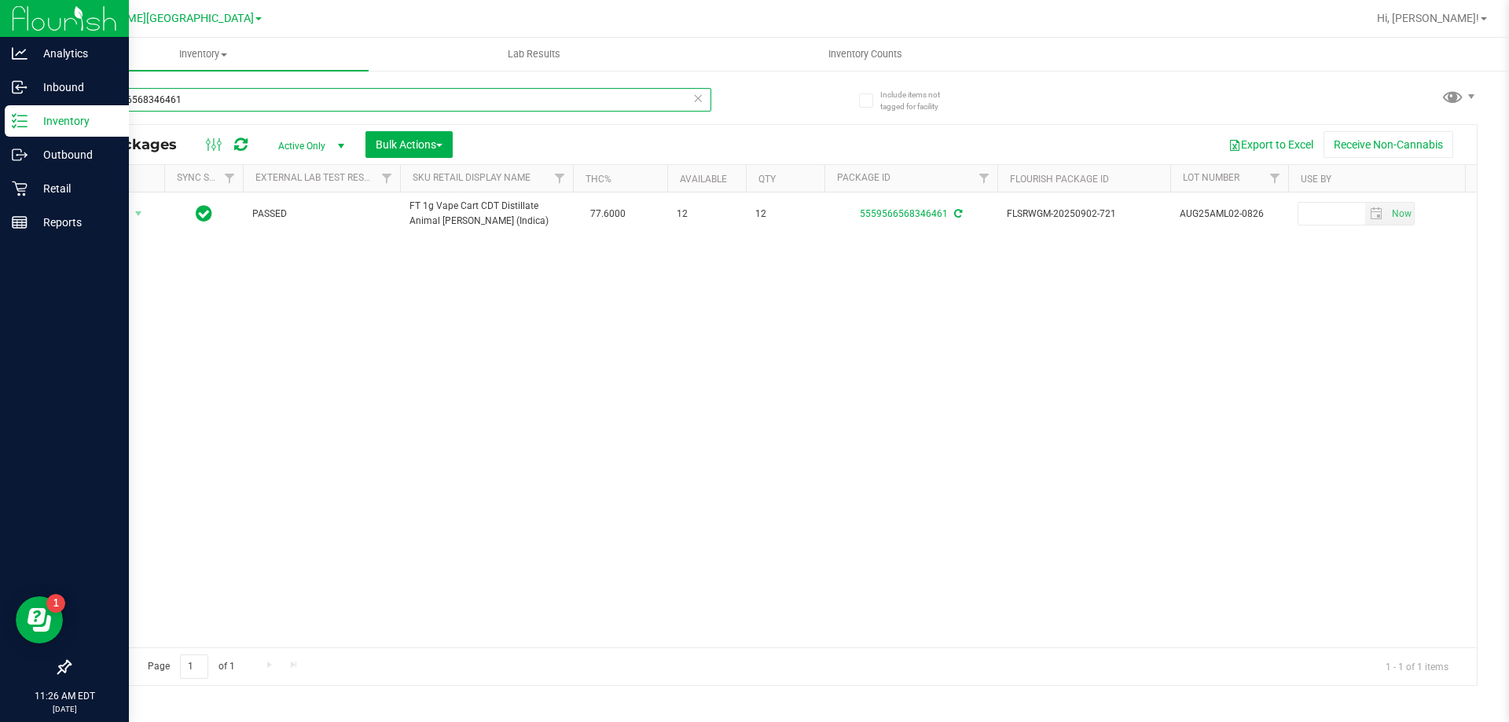
click at [223, 99] on input "5559566568346461" at bounding box center [390, 100] width 642 height 24
type input "5"
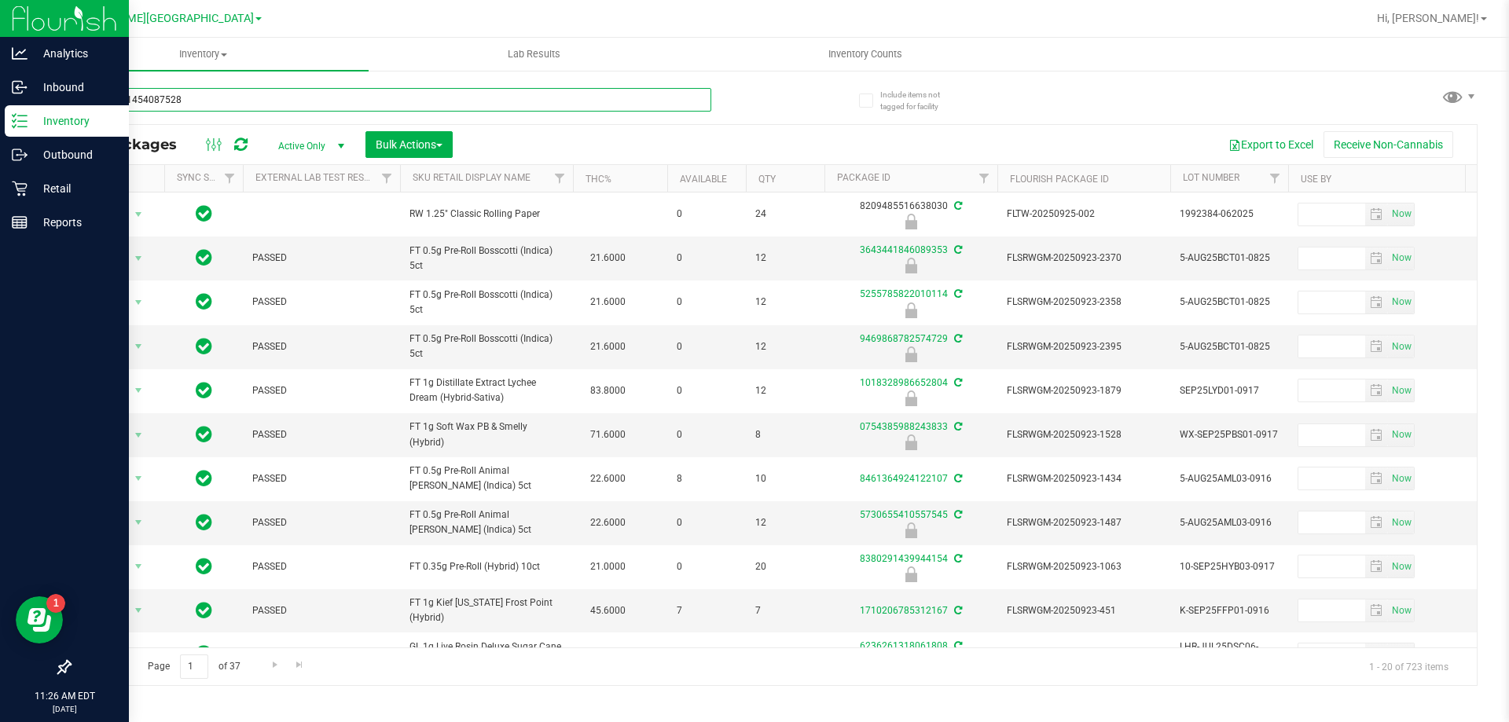
type input "9657881454087528"
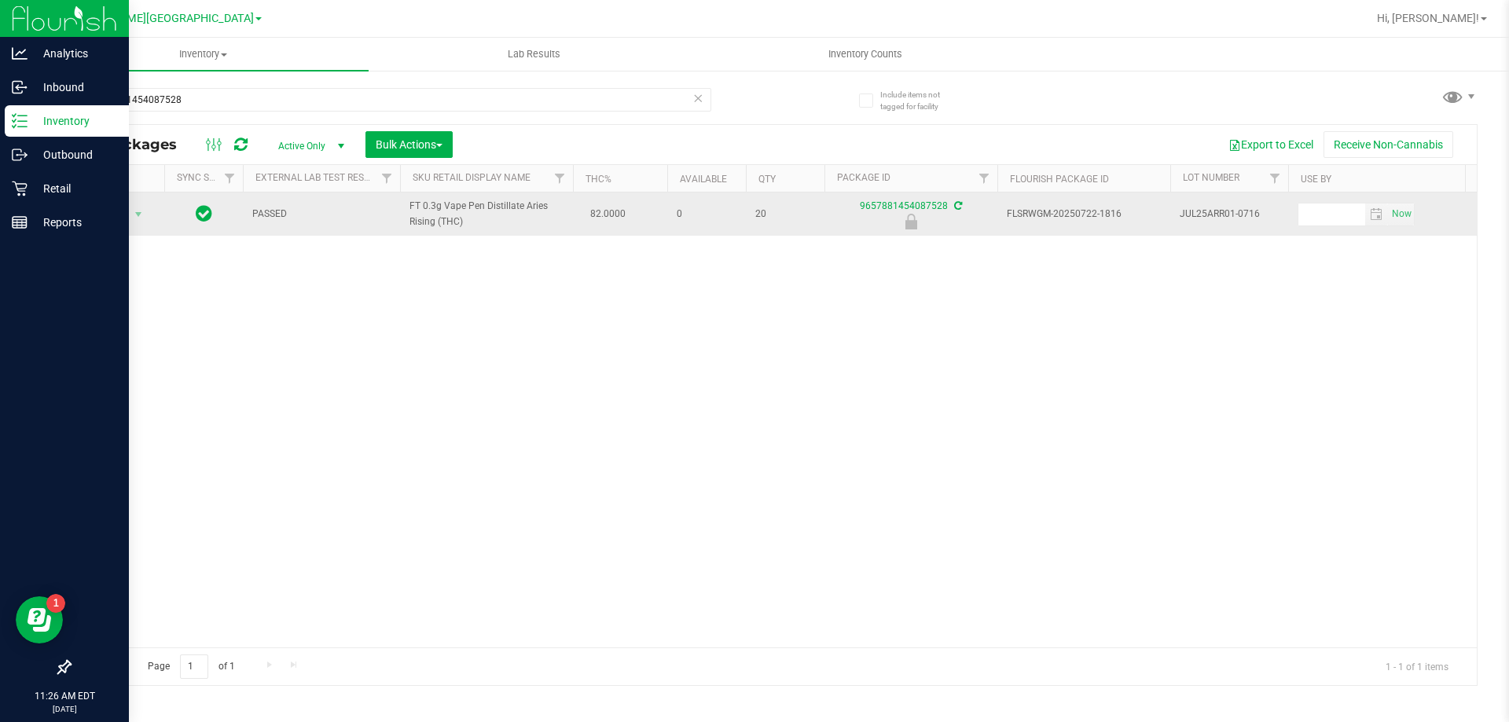
click at [108, 212] on span "Action" at bounding box center [107, 215] width 42 height 22
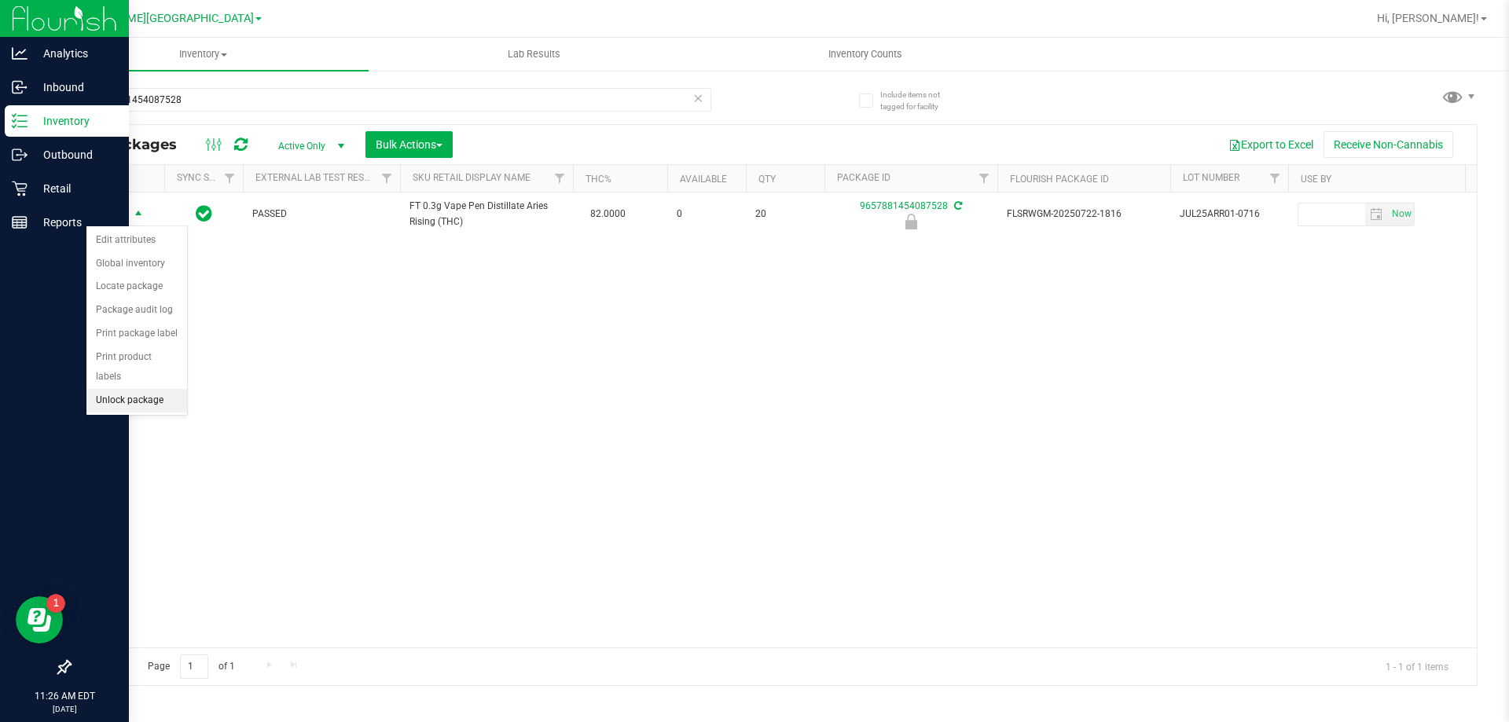
click at [116, 389] on li "Unlock package" at bounding box center [136, 401] width 101 height 24
